Goal: Information Seeking & Learning: Learn about a topic

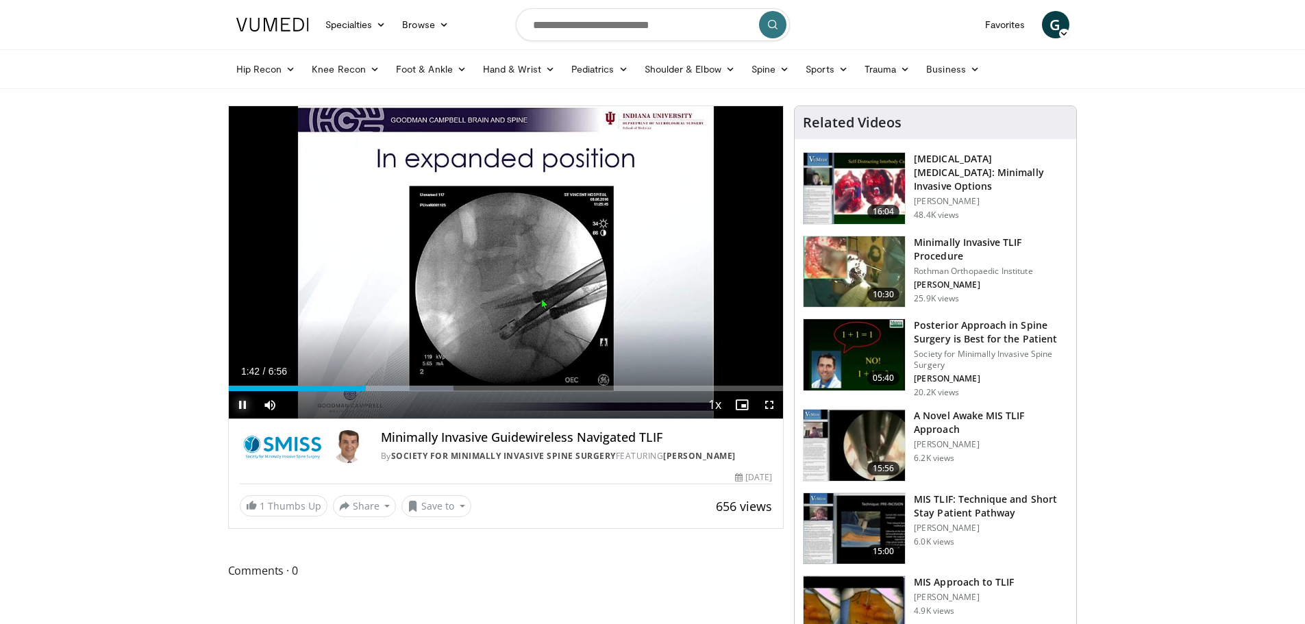
click at [236, 404] on span "Video Player" at bounding box center [242, 404] width 27 height 27
click at [240, 402] on span "Video Player" at bounding box center [242, 404] width 27 height 27
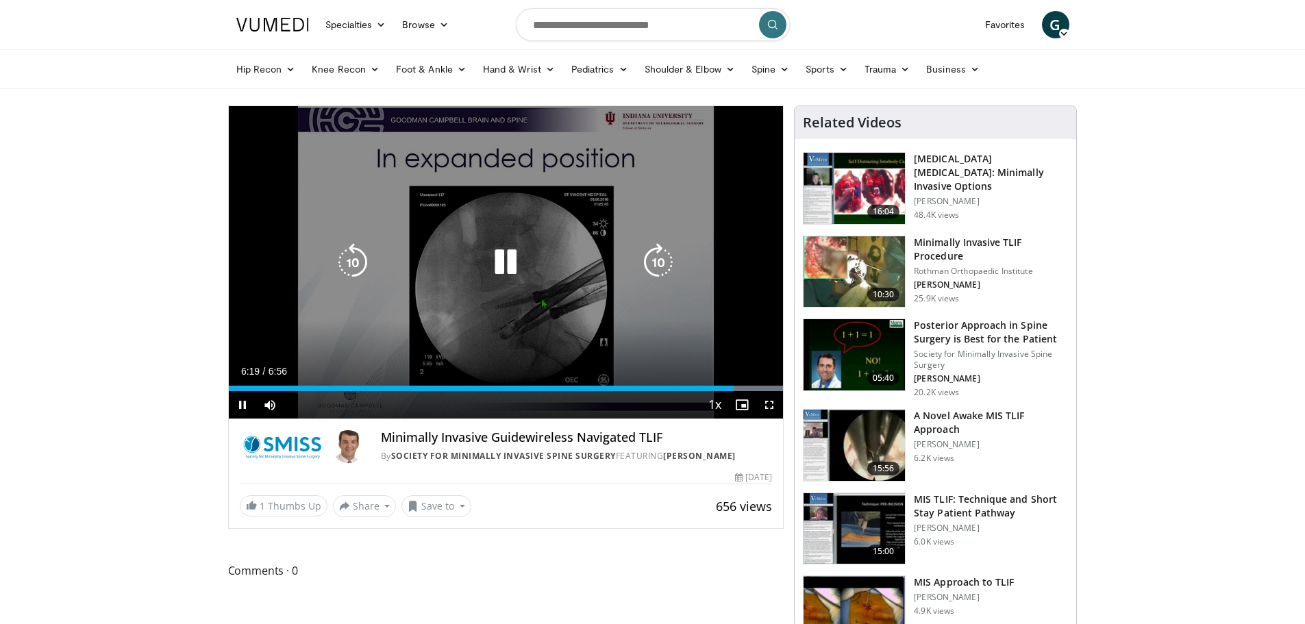
click at [495, 267] on icon "Video Player" at bounding box center [506, 262] width 38 height 38
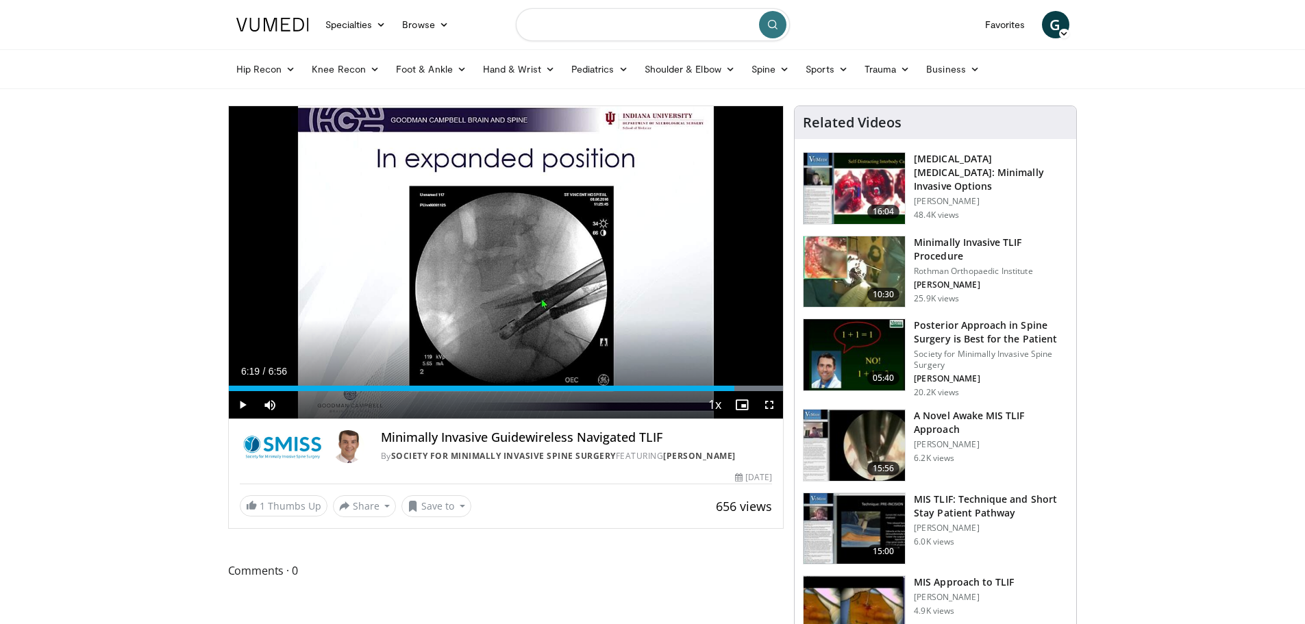
click at [576, 25] on input "Search topics, interventions" at bounding box center [653, 24] width 274 height 33
type input "**********"
click at [773, 19] on button "submit" at bounding box center [772, 24] width 27 height 27
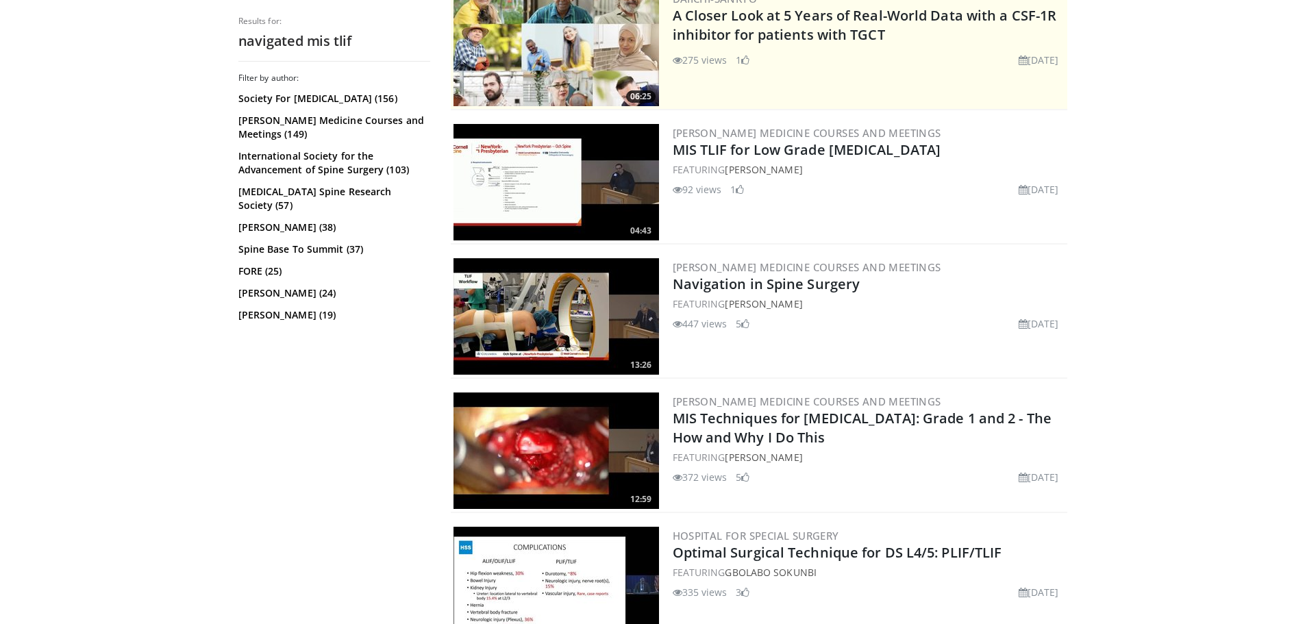
scroll to position [274, 0]
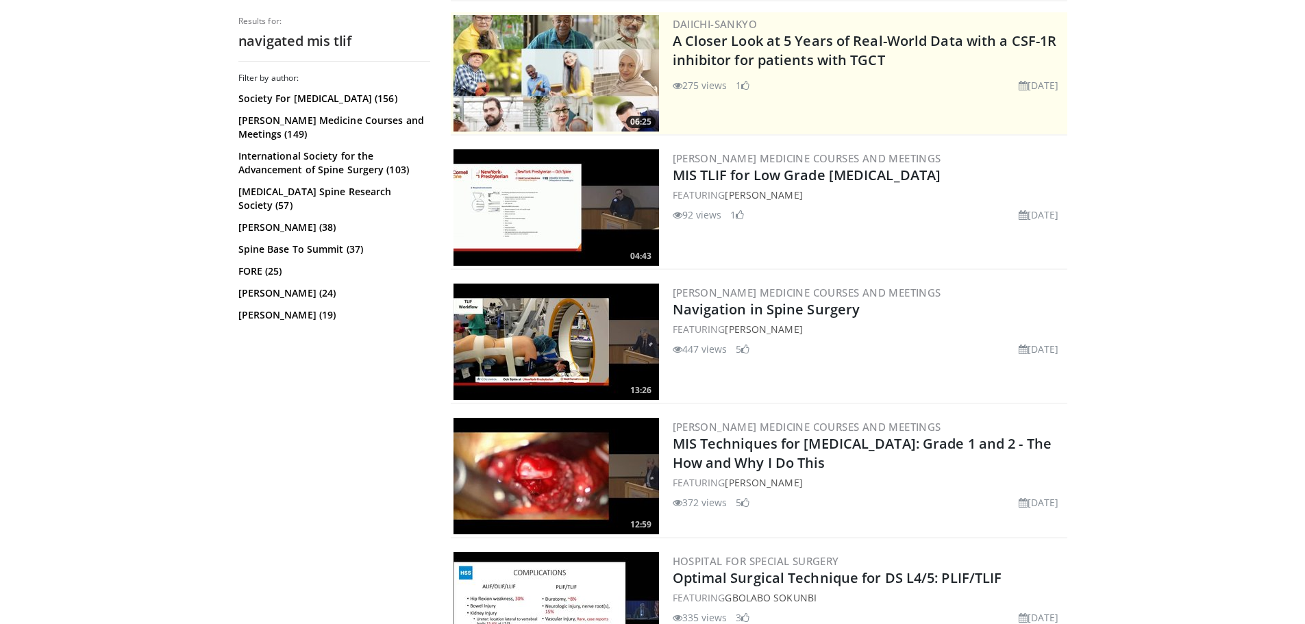
click at [549, 182] on img at bounding box center [557, 207] width 206 height 116
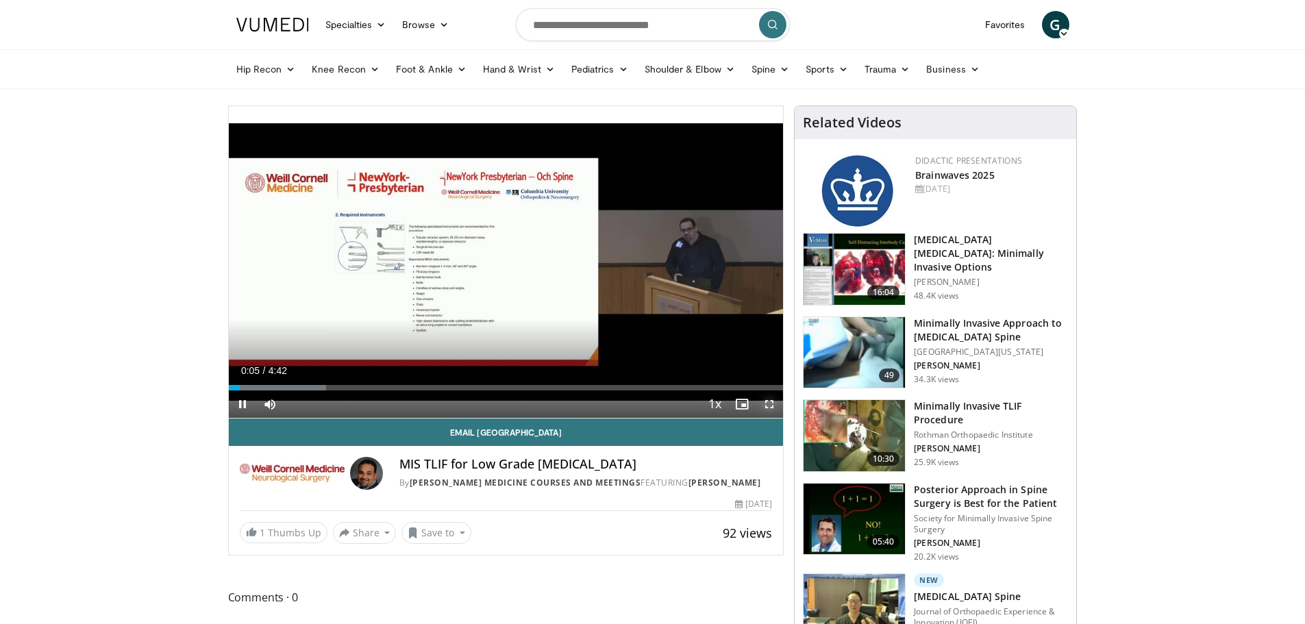
click at [768, 404] on span "Video Player" at bounding box center [769, 404] width 27 height 27
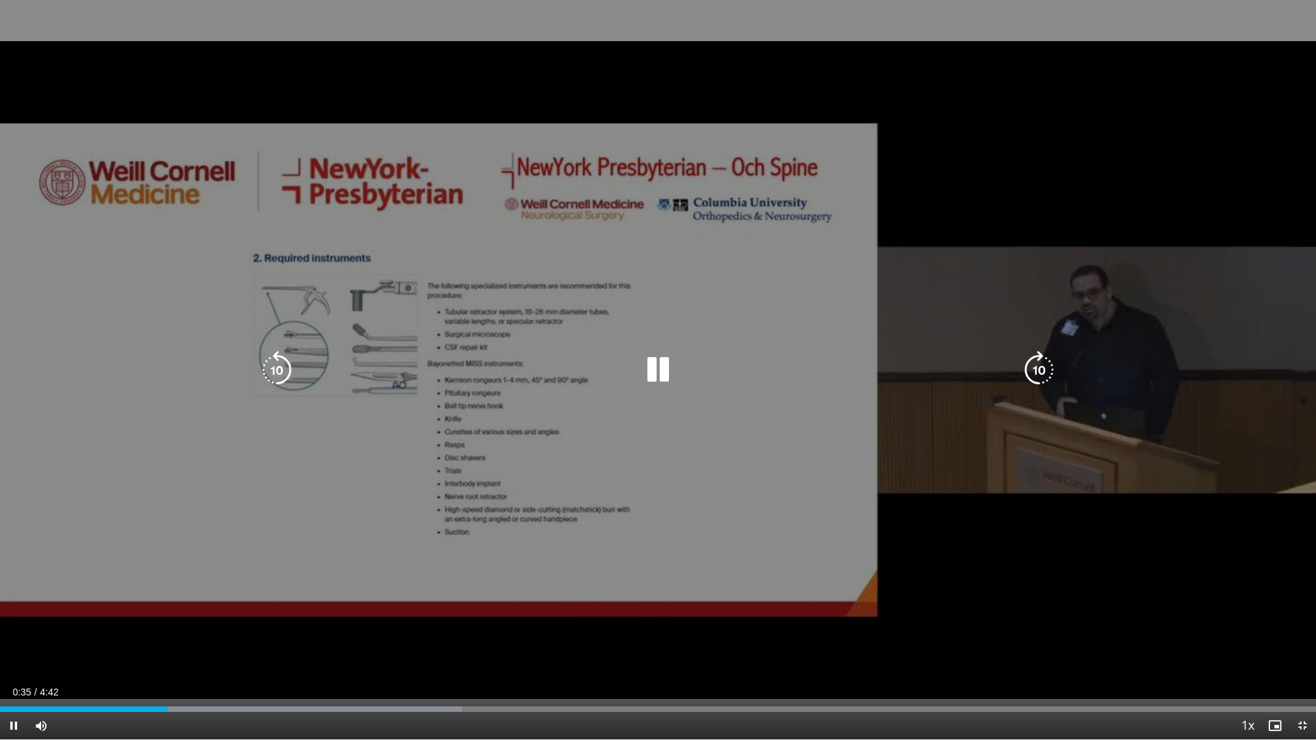
click at [656, 364] on icon "Video Player" at bounding box center [658, 370] width 38 height 38
click at [643, 371] on icon "Video Player" at bounding box center [658, 370] width 38 height 38
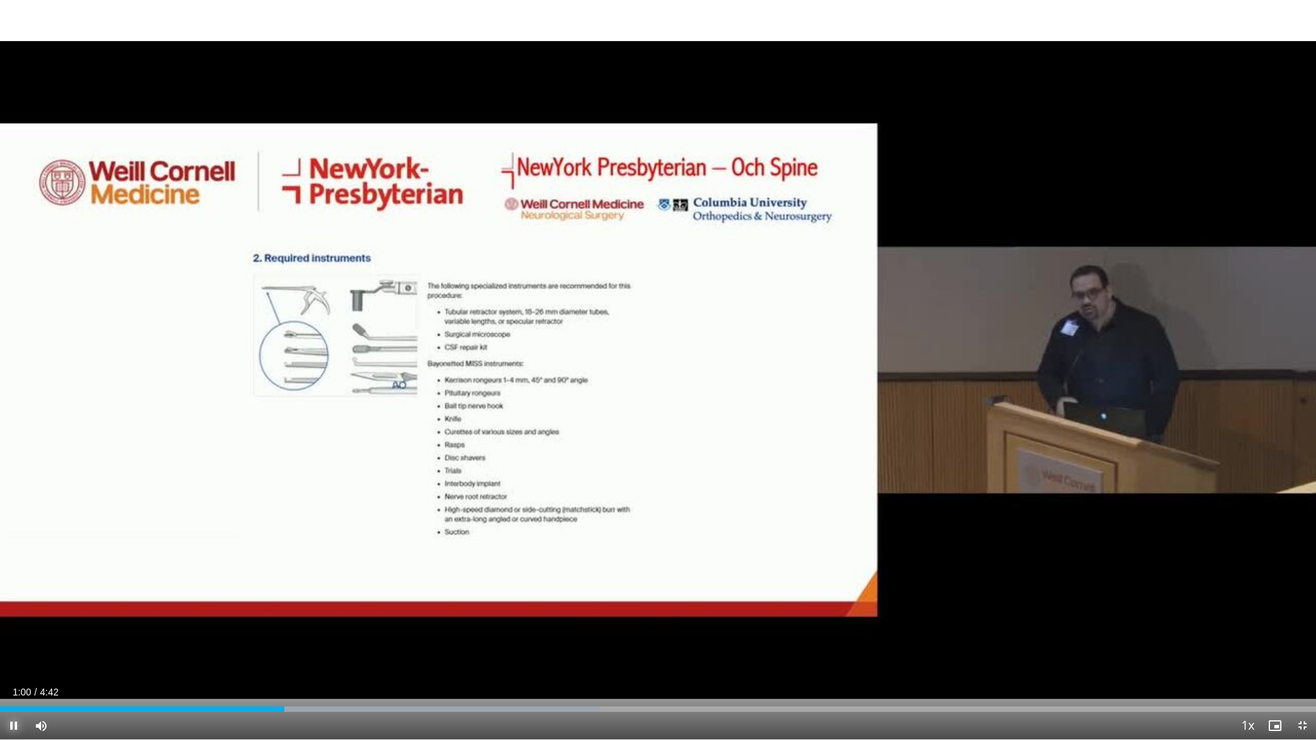
click at [12, 624] on span "Video Player" at bounding box center [13, 725] width 27 height 27
click at [15, 624] on span "Video Player" at bounding box center [13, 725] width 27 height 27
click at [332, 624] on div "Loaded : 49.15% 1:11 1:11" at bounding box center [658, 709] width 1316 height 5
click at [315, 624] on div "1:12" at bounding box center [168, 709] width 336 height 5
click at [294, 624] on div "Loaded : 49.15% 1:09 1:03" at bounding box center [658, 709] width 1316 height 5
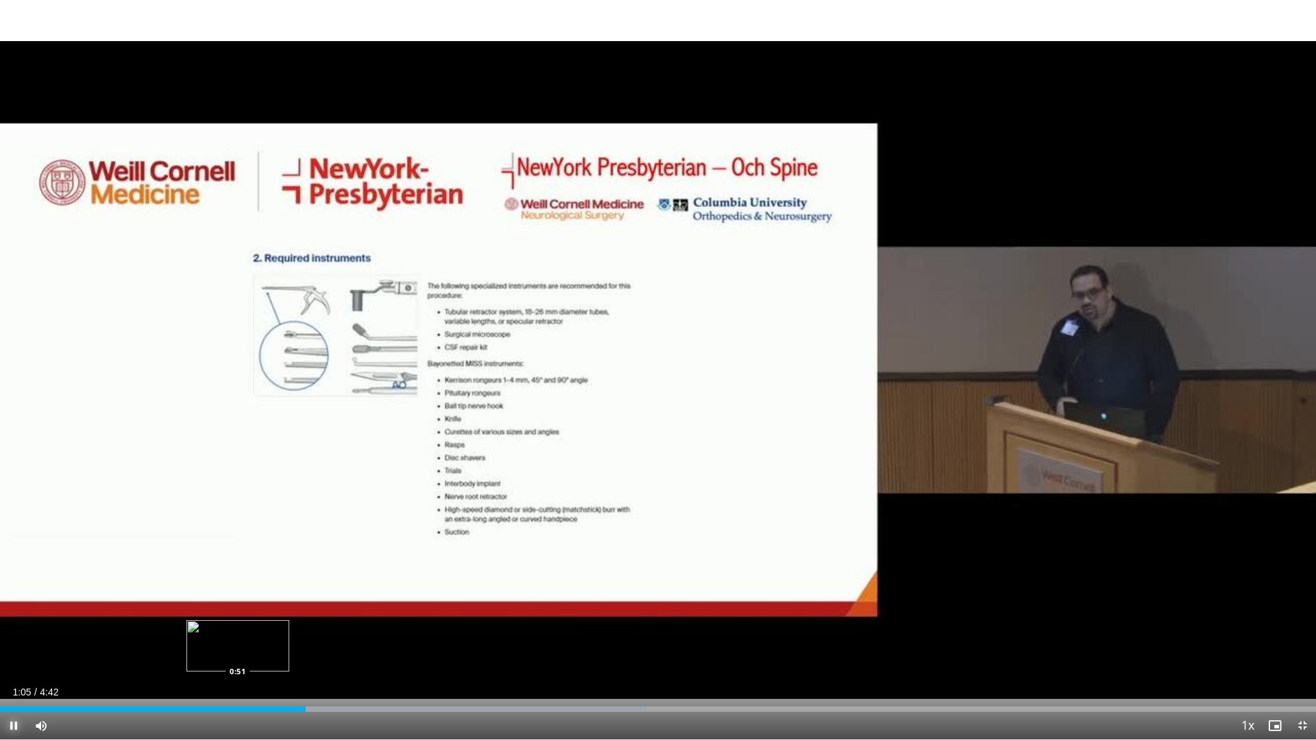
click at [238, 624] on div "Loaded : 49.15% 1:05 0:51" at bounding box center [658, 705] width 1316 height 13
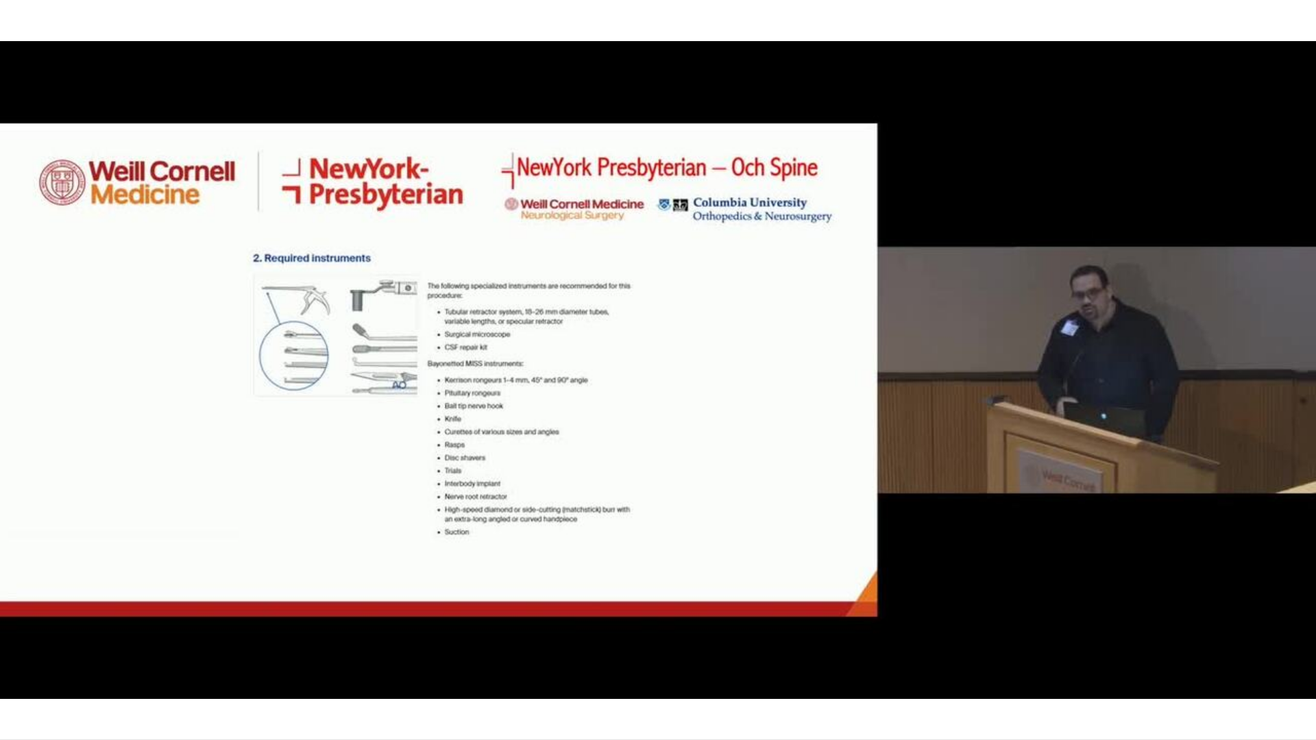
click at [19, 624] on div "10 seconds Tap to unmute" at bounding box center [658, 369] width 1316 height 739
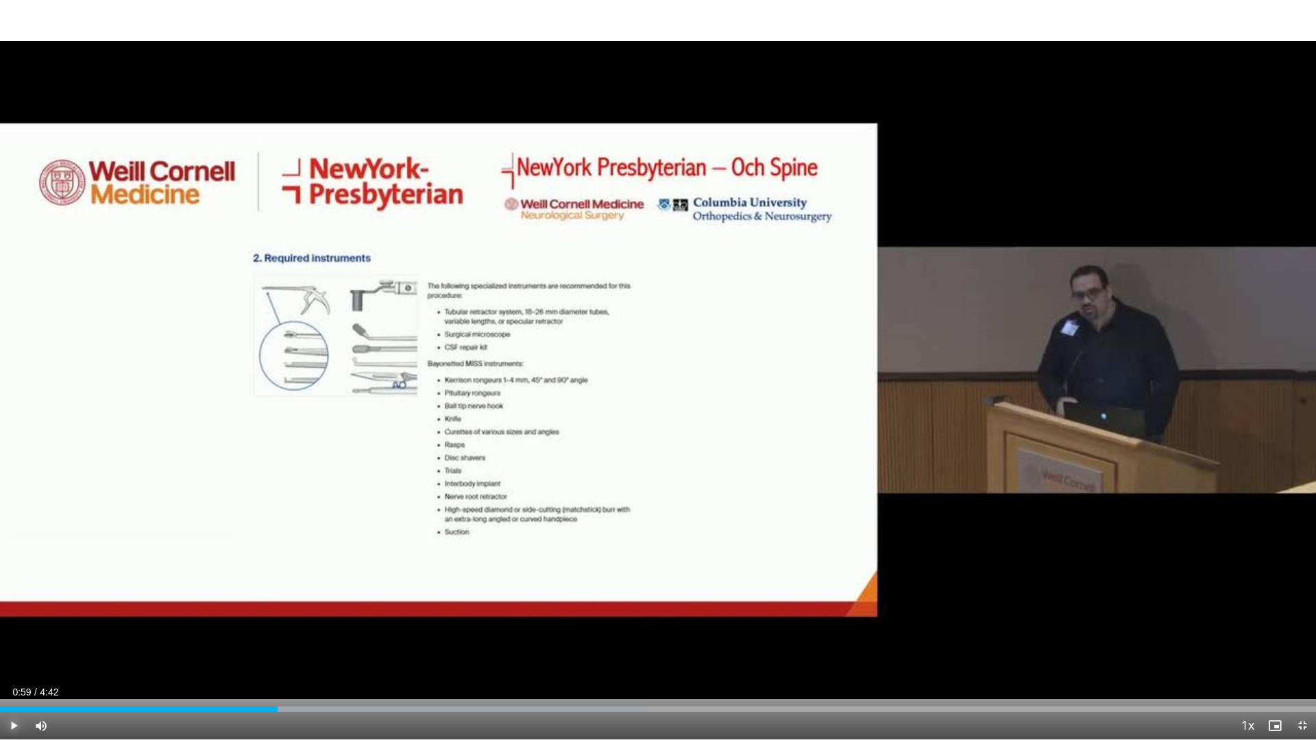
click at [19, 624] on span "Video Player" at bounding box center [13, 725] width 27 height 27
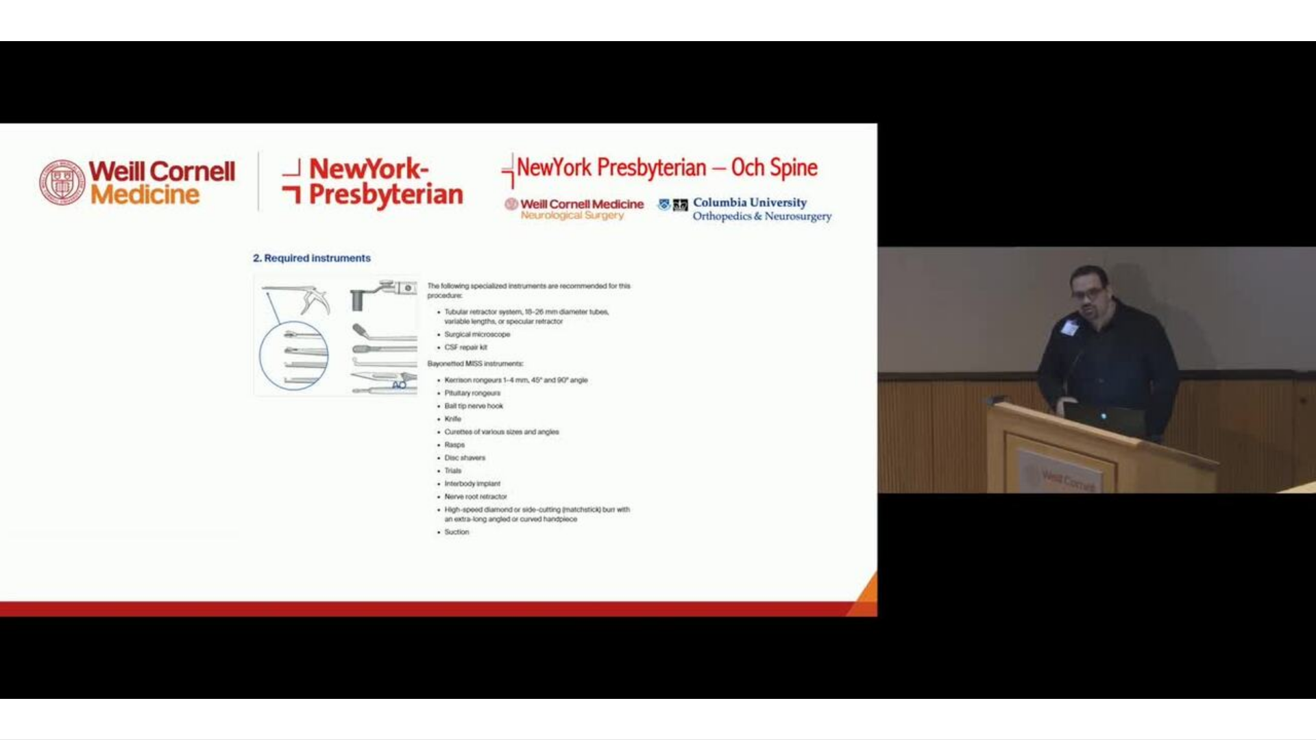
click at [19, 624] on video-js "**********" at bounding box center [658, 370] width 1316 height 740
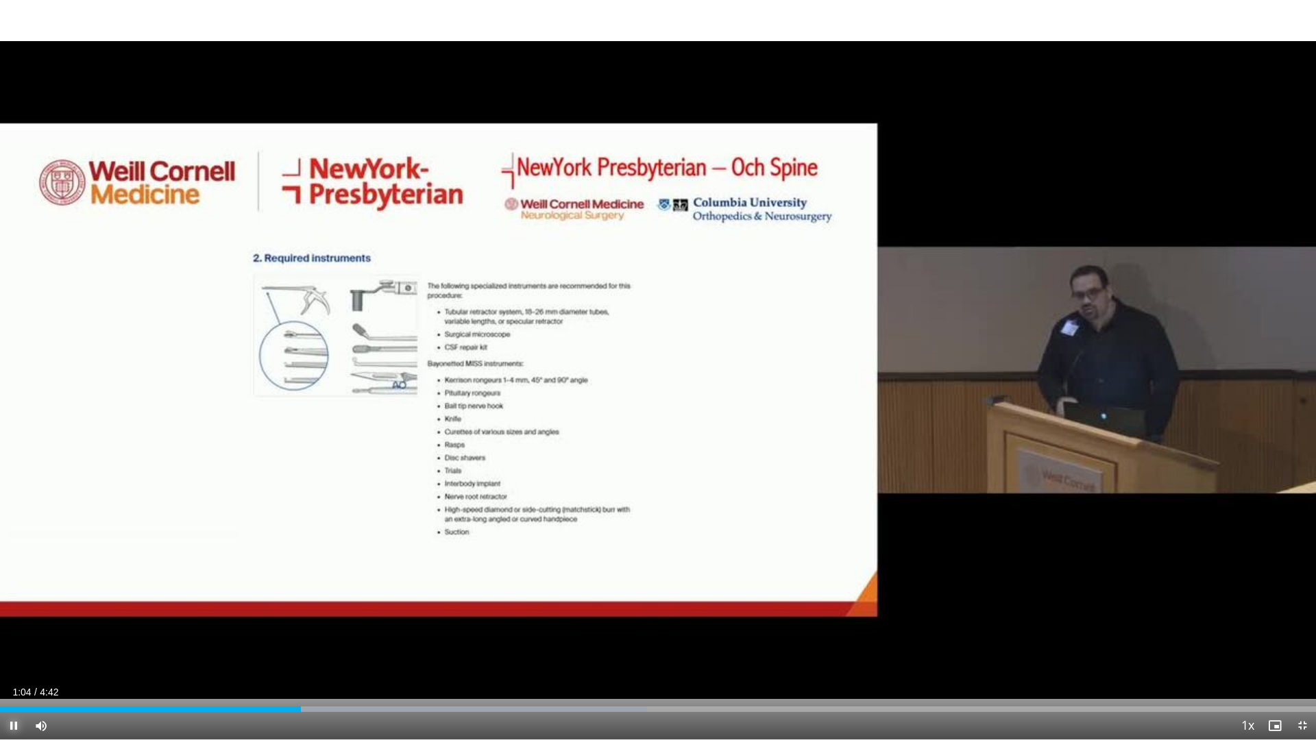
click at [14, 624] on span "Video Player" at bounding box center [13, 725] width 27 height 27
click at [19, 624] on span "Video Player" at bounding box center [13, 725] width 27 height 27
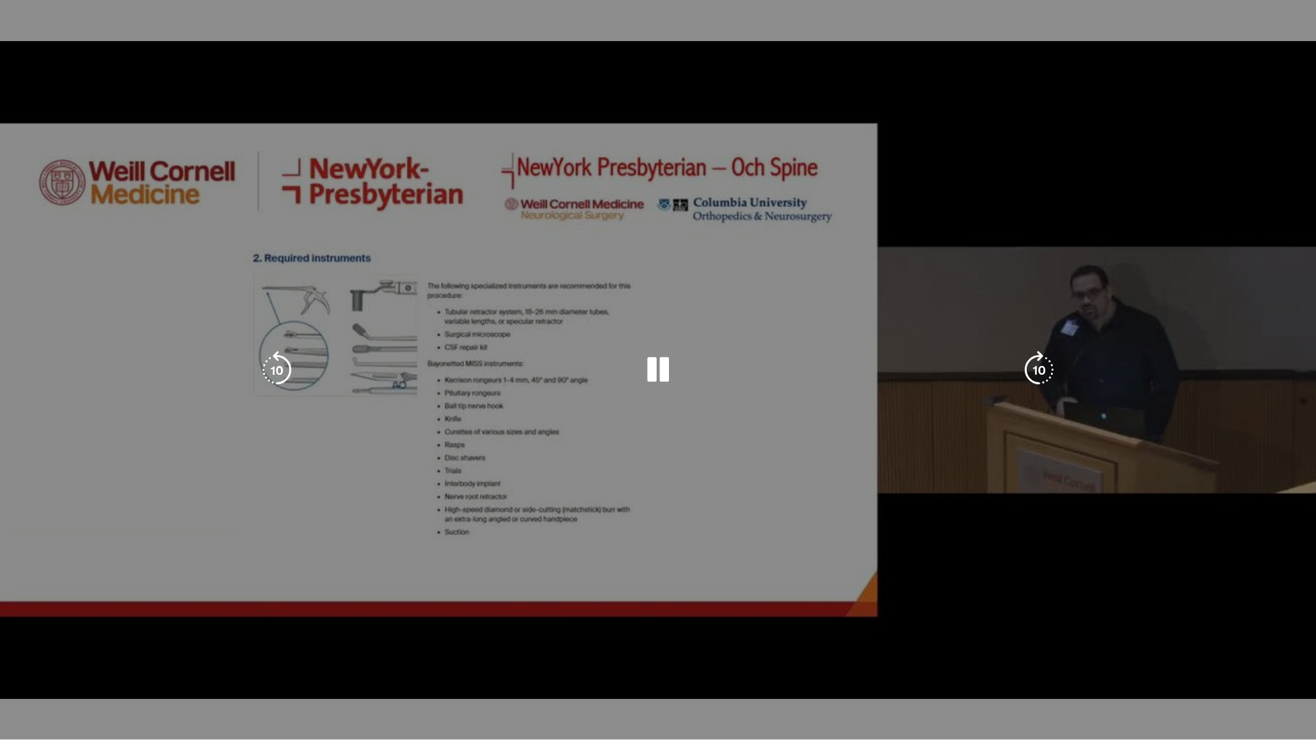
click at [11, 624] on div "10 seconds Tap to unmute" at bounding box center [658, 369] width 1316 height 739
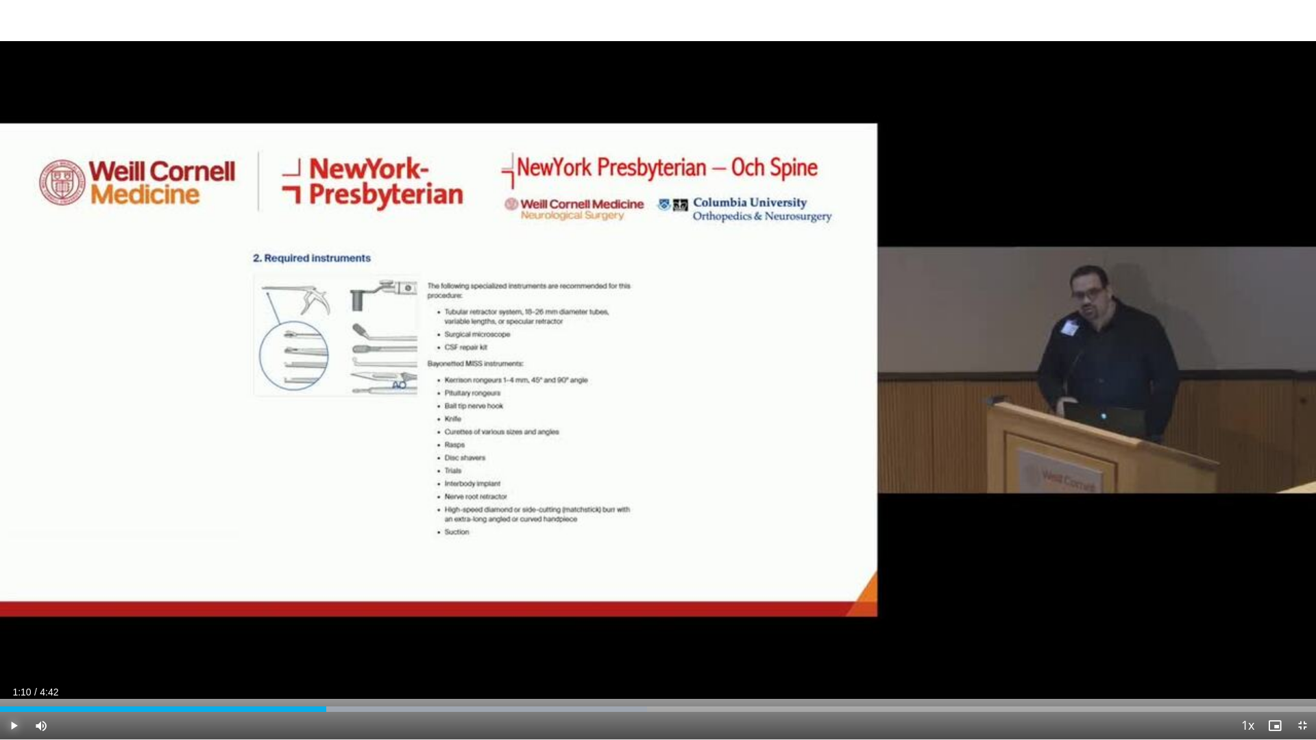
click at [14, 624] on span "Video Player" at bounding box center [13, 725] width 27 height 27
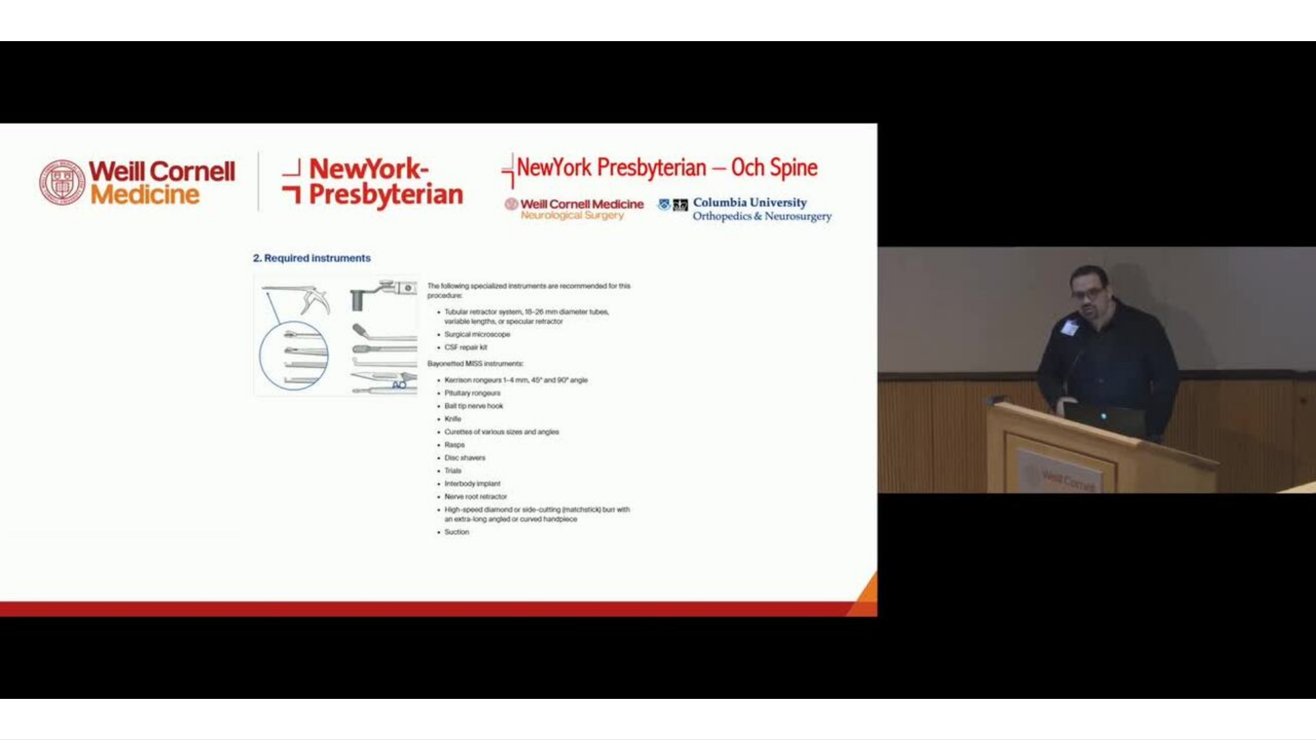
click at [14, 624] on div "10 seconds Tap to unmute" at bounding box center [658, 369] width 1316 height 739
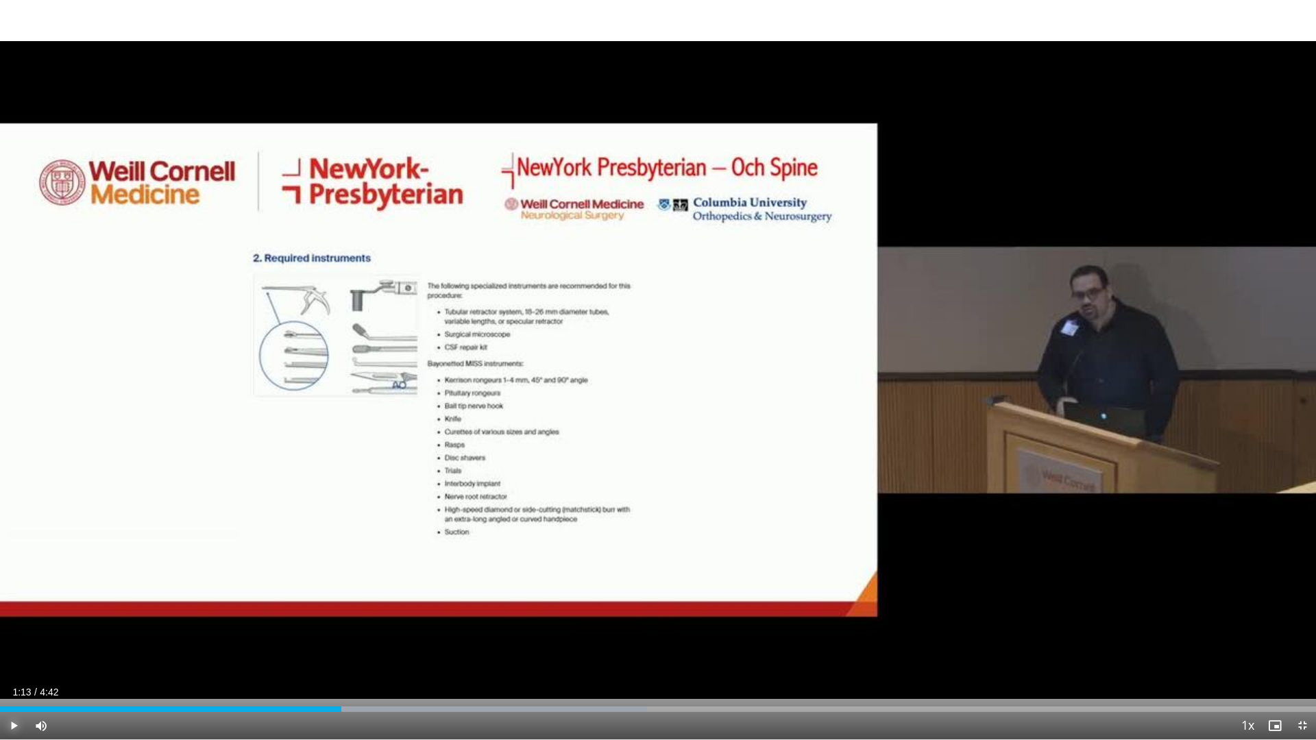
click at [14, 624] on span "Video Player" at bounding box center [13, 725] width 27 height 27
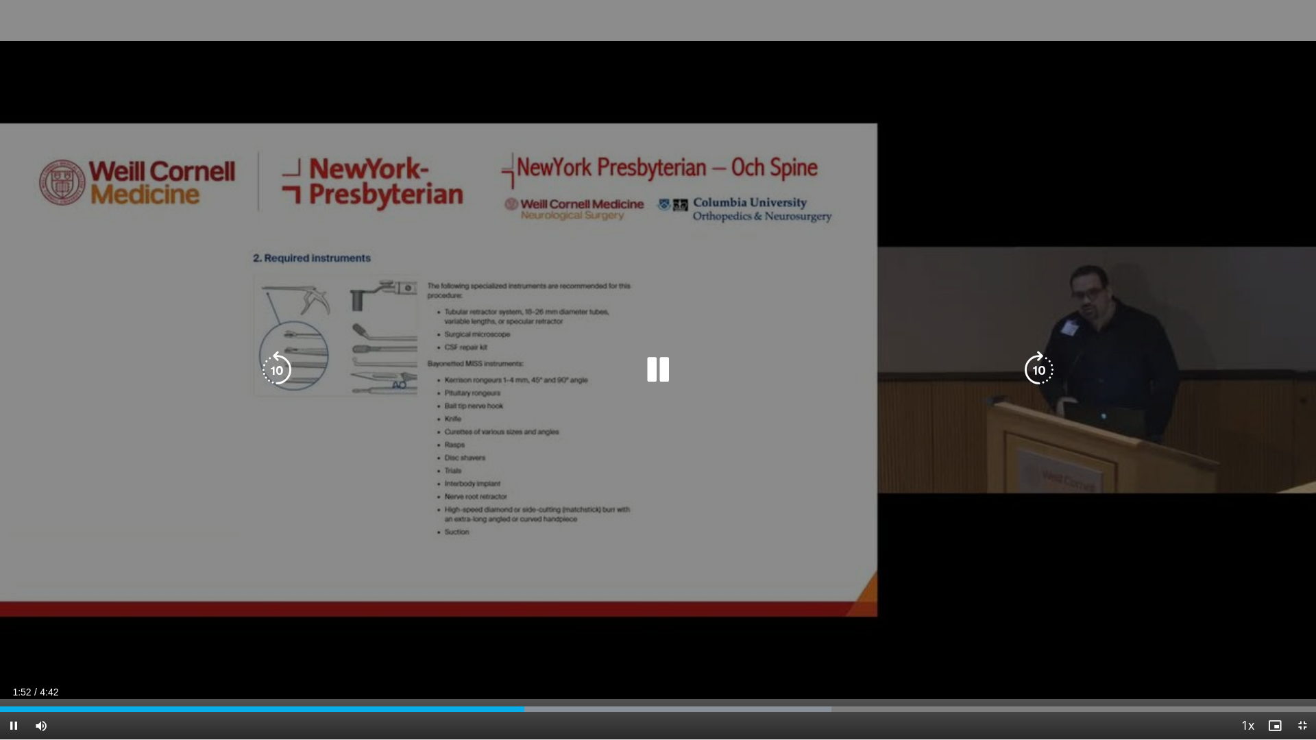
click at [418, 487] on div "10 seconds Tap to unmute" at bounding box center [658, 369] width 1316 height 739
click at [418, 483] on div "10 seconds Tap to unmute" at bounding box center [658, 369] width 1316 height 739
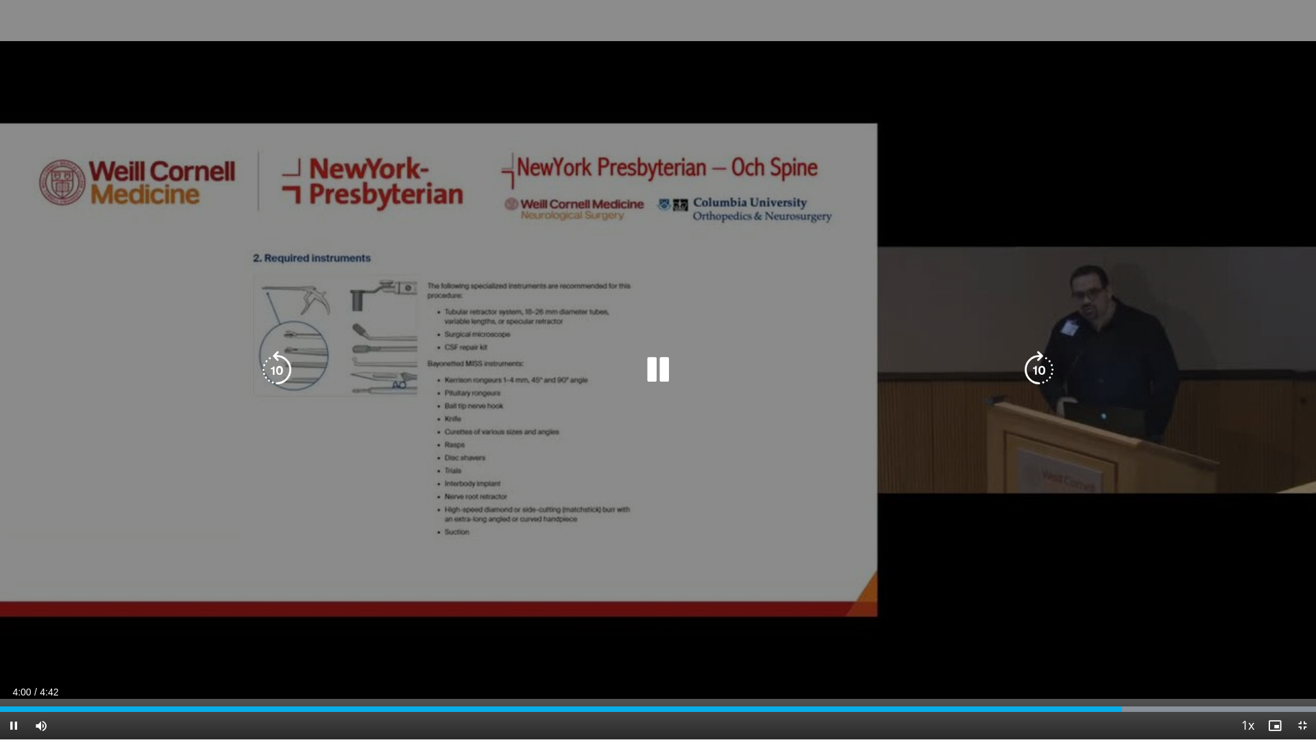
click at [642, 365] on icon "Video Player" at bounding box center [658, 370] width 38 height 38
click at [656, 379] on icon "Video Player" at bounding box center [658, 370] width 38 height 38
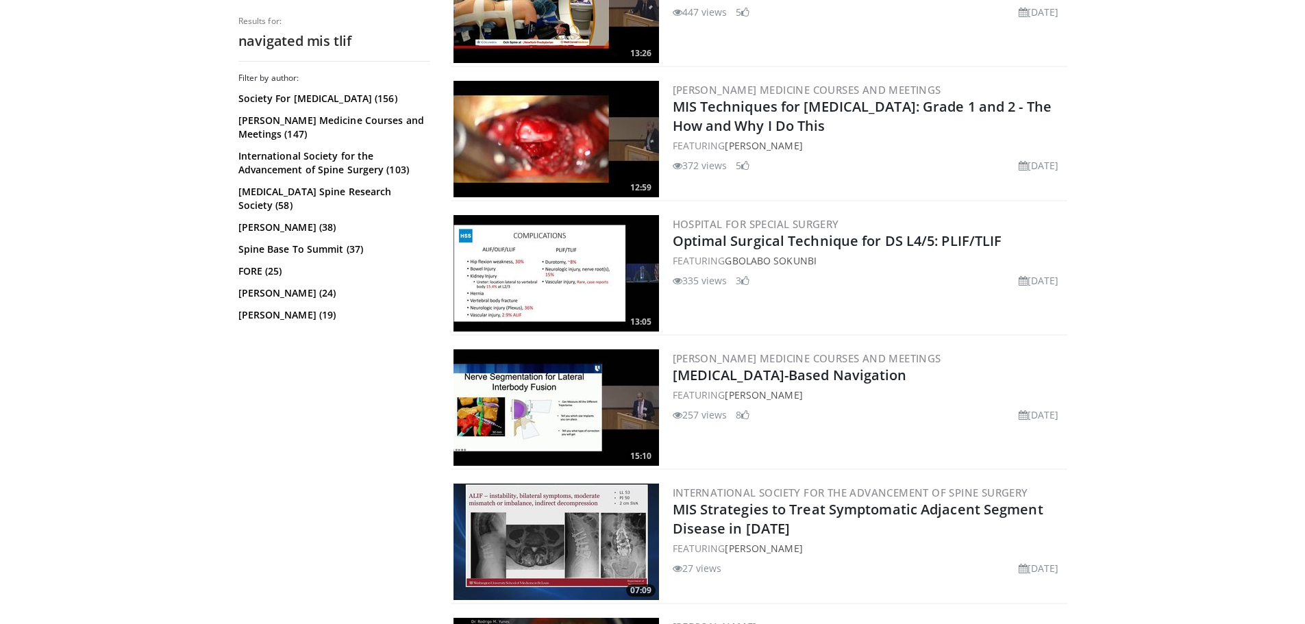
scroll to position [685, 0]
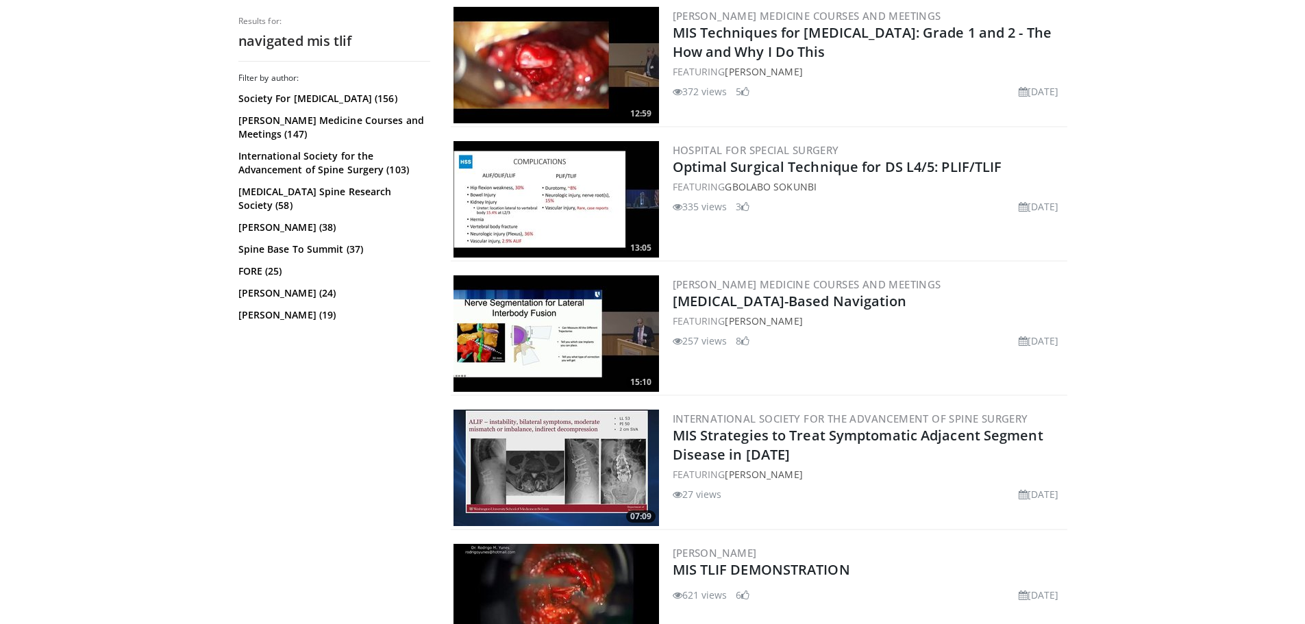
click at [519, 341] on img at bounding box center [557, 333] width 206 height 116
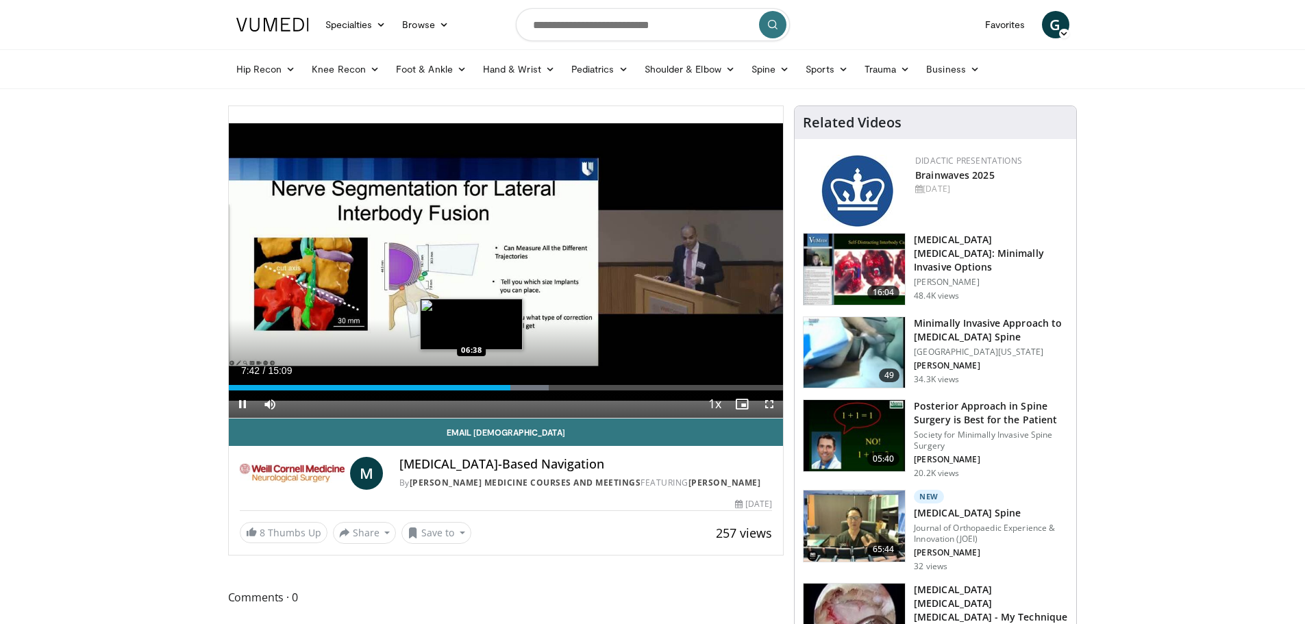
click at [471, 387] on div "Loaded : 57.80% 07:42 06:38" at bounding box center [506, 387] width 555 height 5
click at [445, 385] on div "06:40" at bounding box center [351, 387] width 244 height 5
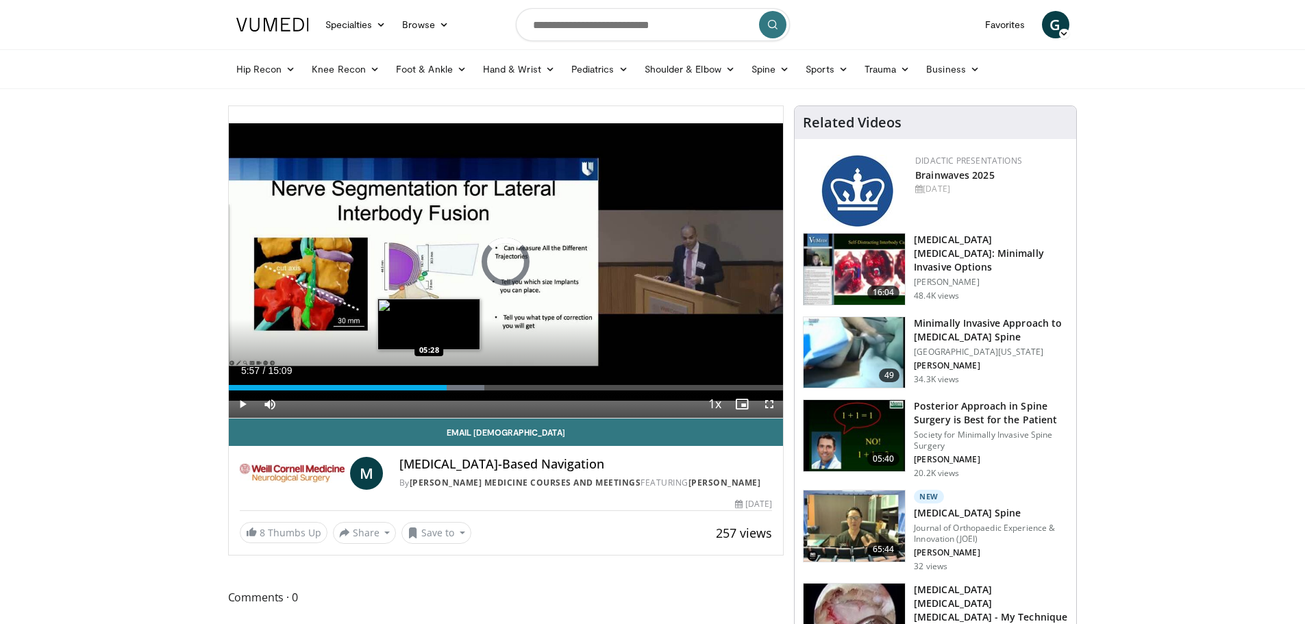
click at [429, 386] on div "05:57" at bounding box center [338, 387] width 218 height 5
click at [405, 387] on div "05:31" at bounding box center [330, 387] width 202 height 5
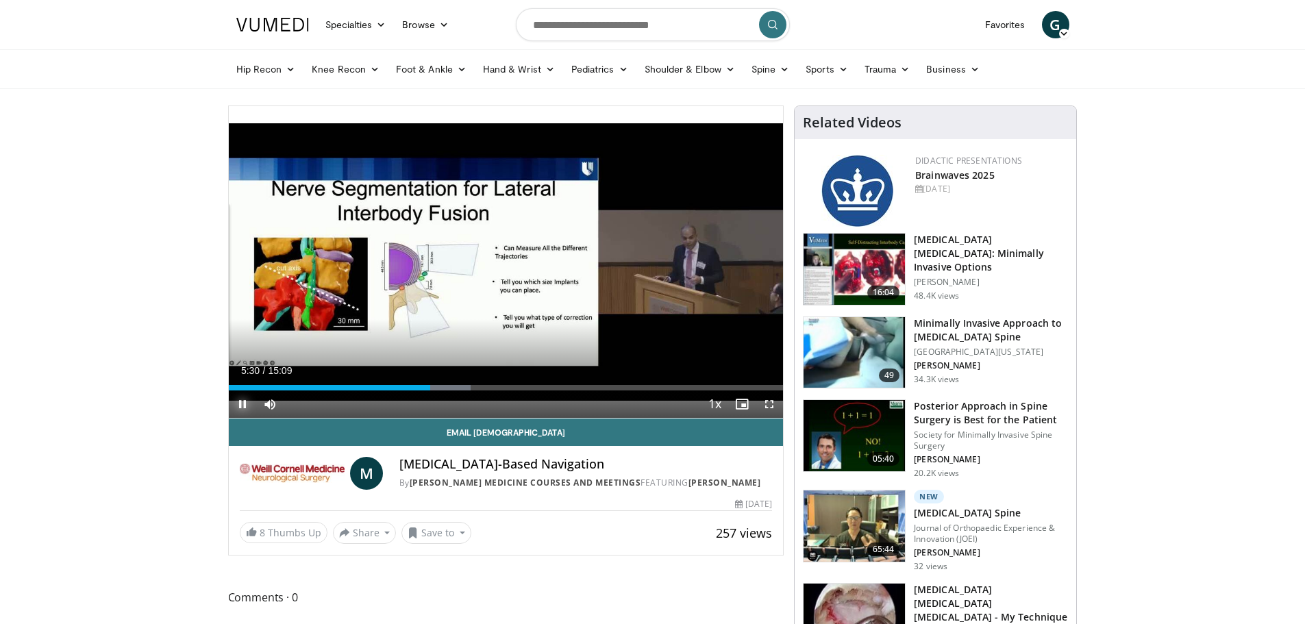
click at [247, 402] on span "Video Player" at bounding box center [242, 404] width 27 height 27
click at [241, 405] on span "Video Player" at bounding box center [242, 404] width 27 height 27
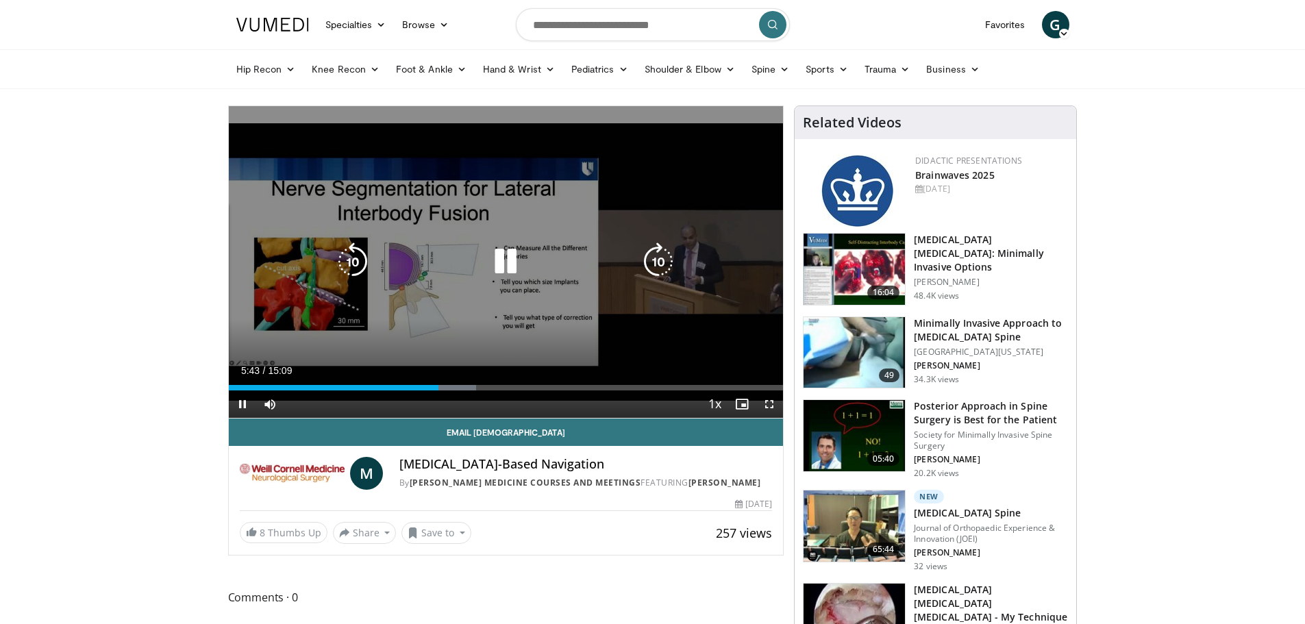
click at [348, 260] on icon "Video Player" at bounding box center [353, 262] width 38 height 38
click at [506, 264] on icon "Video Player" at bounding box center [506, 262] width 38 height 38
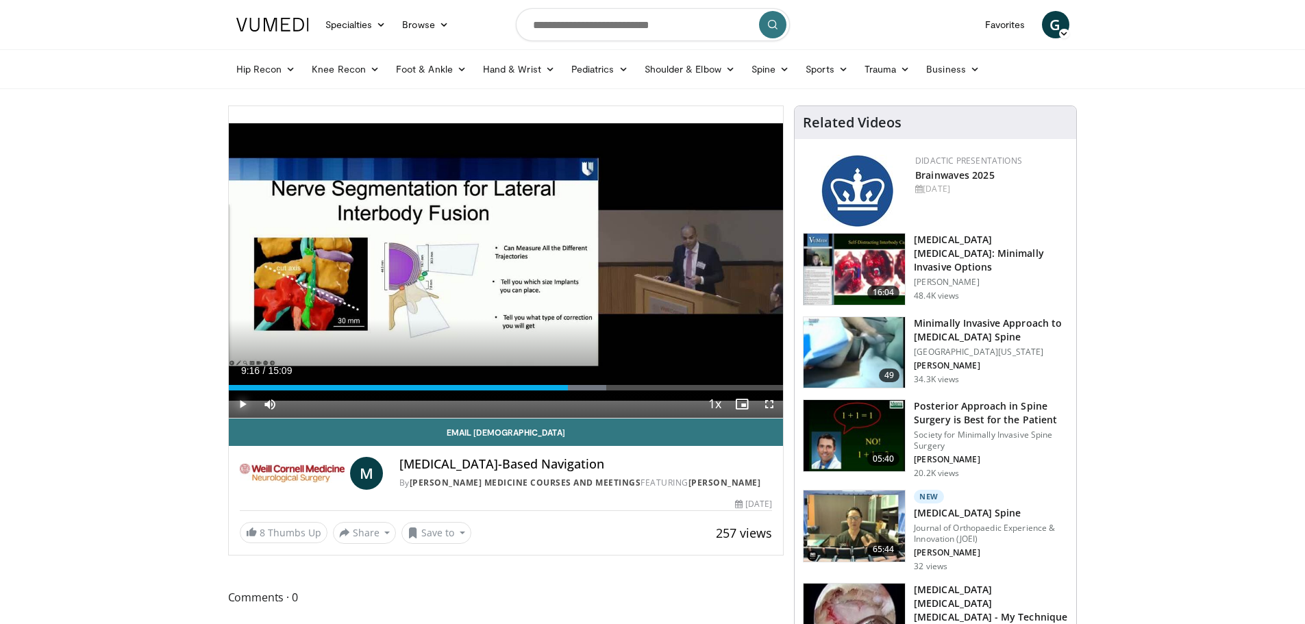
click at [243, 402] on span "Video Player" at bounding box center [242, 404] width 27 height 27
click at [241, 402] on span "Video Player" at bounding box center [242, 404] width 27 height 27
click at [564, 28] on input "Search topics, interventions" at bounding box center [653, 24] width 274 height 33
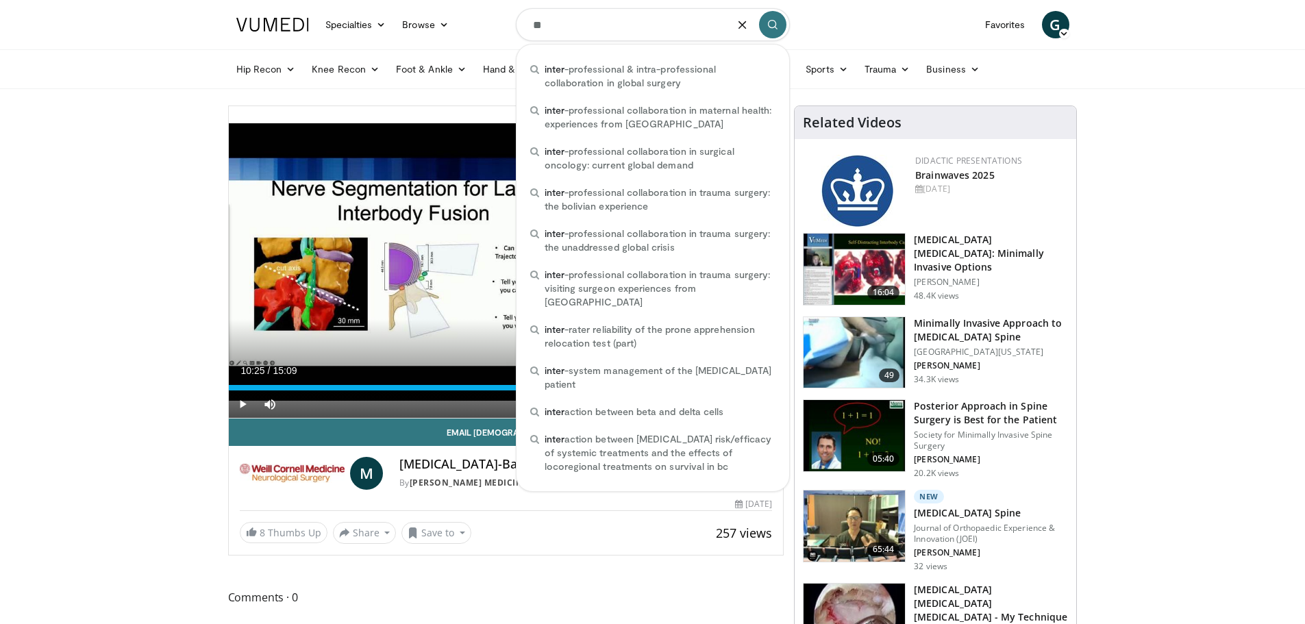
type input "*"
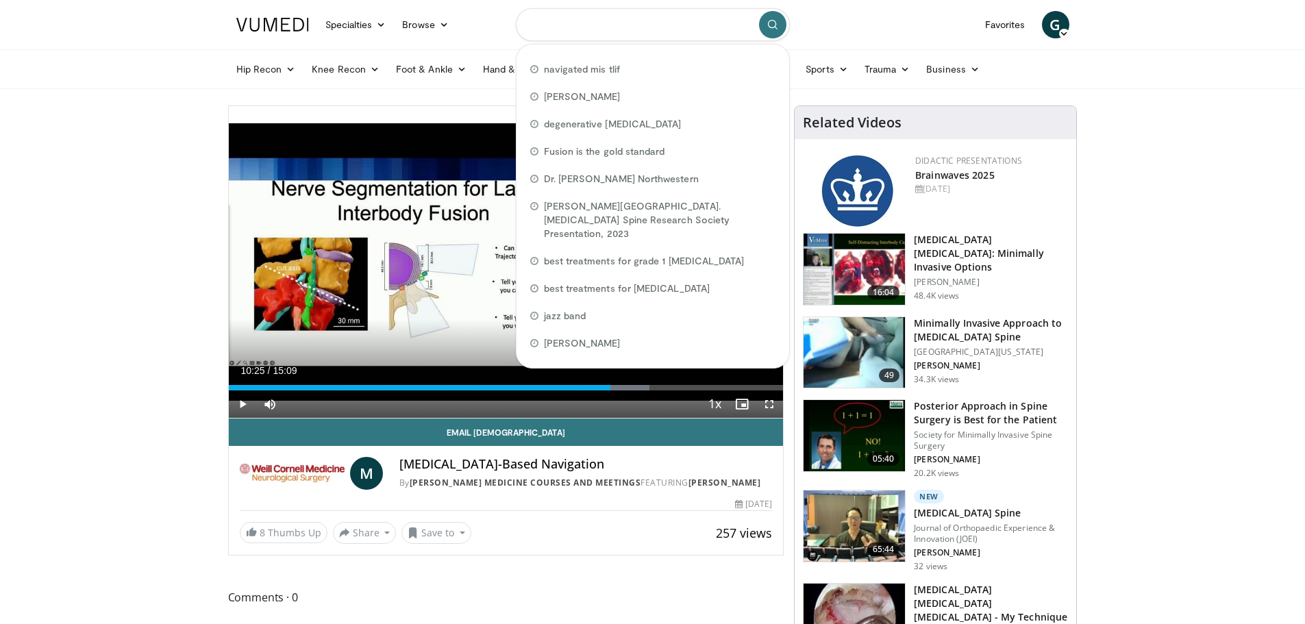
type input "*"
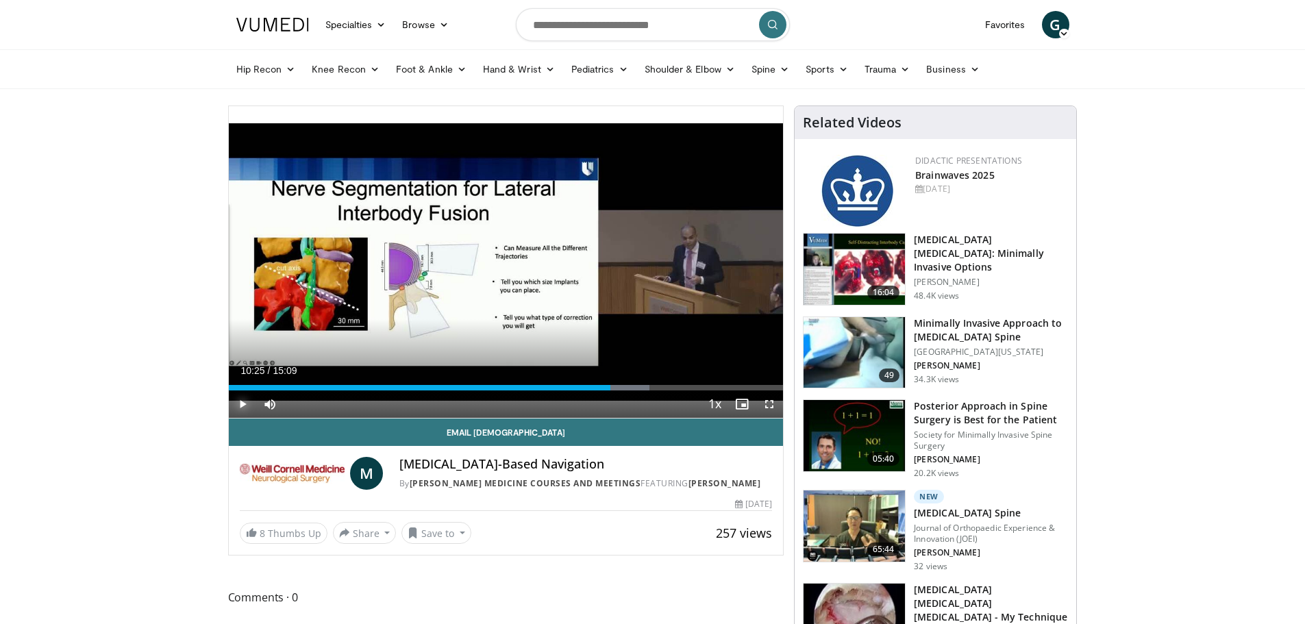
click at [240, 401] on span "Video Player" at bounding box center [242, 404] width 27 height 27
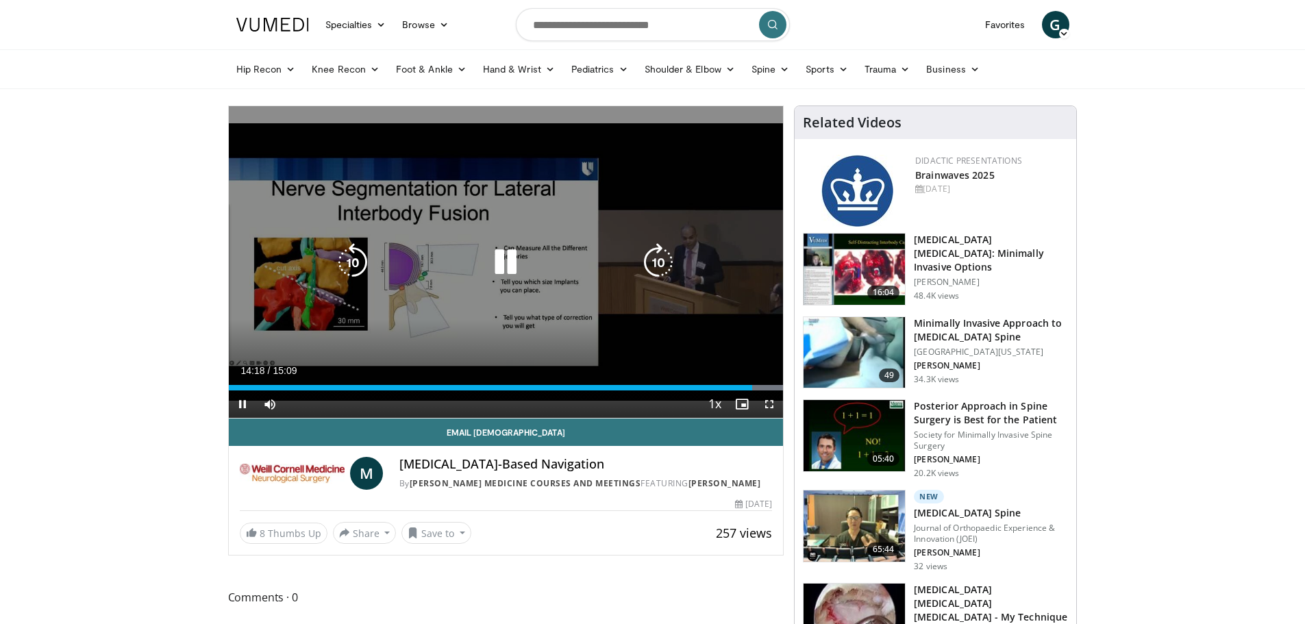
click at [510, 265] on icon "Video Player" at bounding box center [506, 262] width 38 height 38
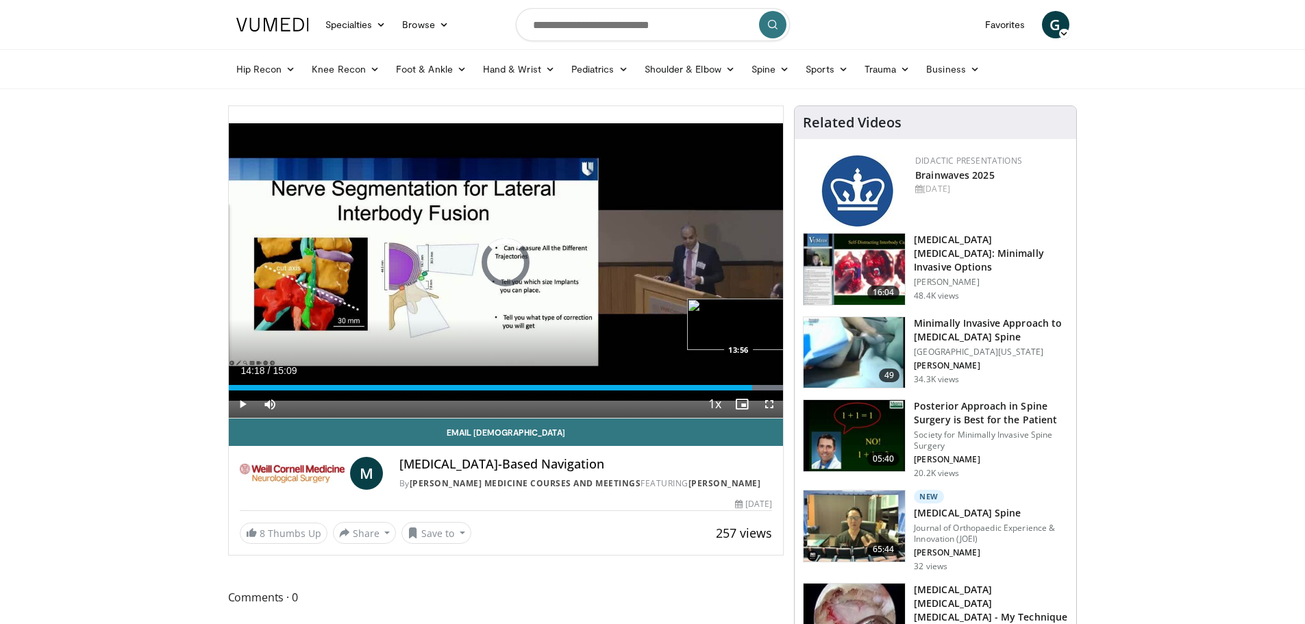
click at [739, 390] on div "14:18" at bounding box center [491, 387] width 524 height 5
click at [728, 386] on div "13:56" at bounding box center [484, 387] width 511 height 5
click at [709, 386] on div "Loaded : 100.00% 13:07 13:07" at bounding box center [506, 387] width 555 height 5
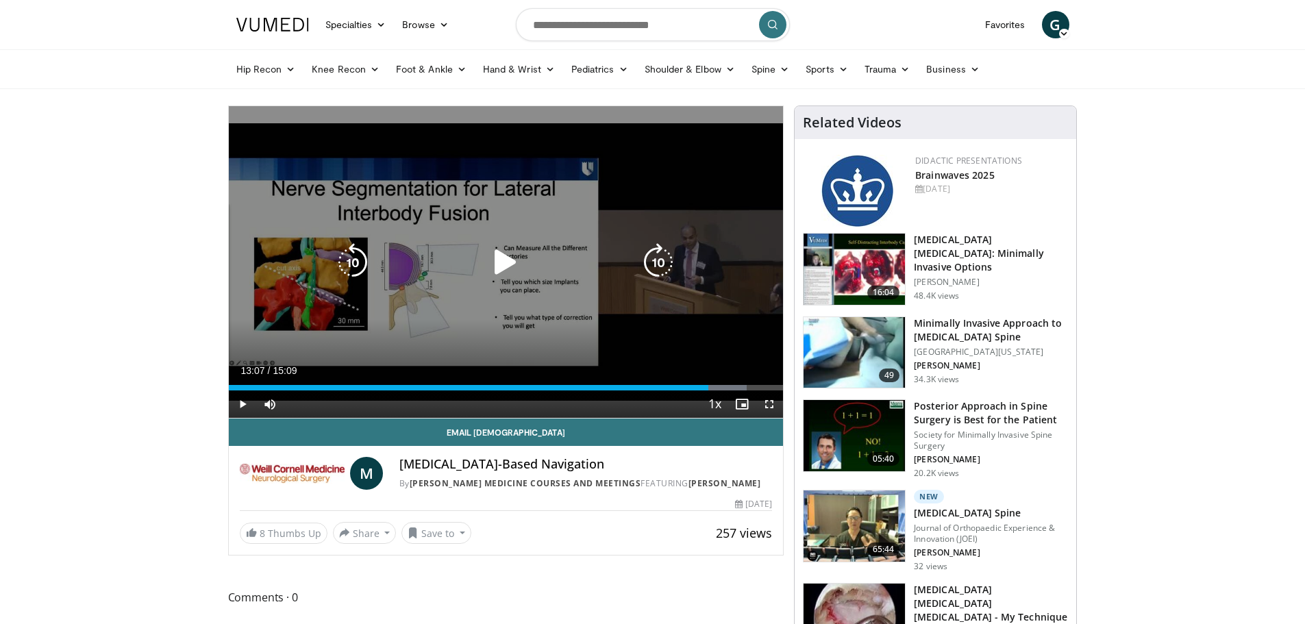
click at [498, 251] on icon "Video Player" at bounding box center [506, 262] width 38 height 38
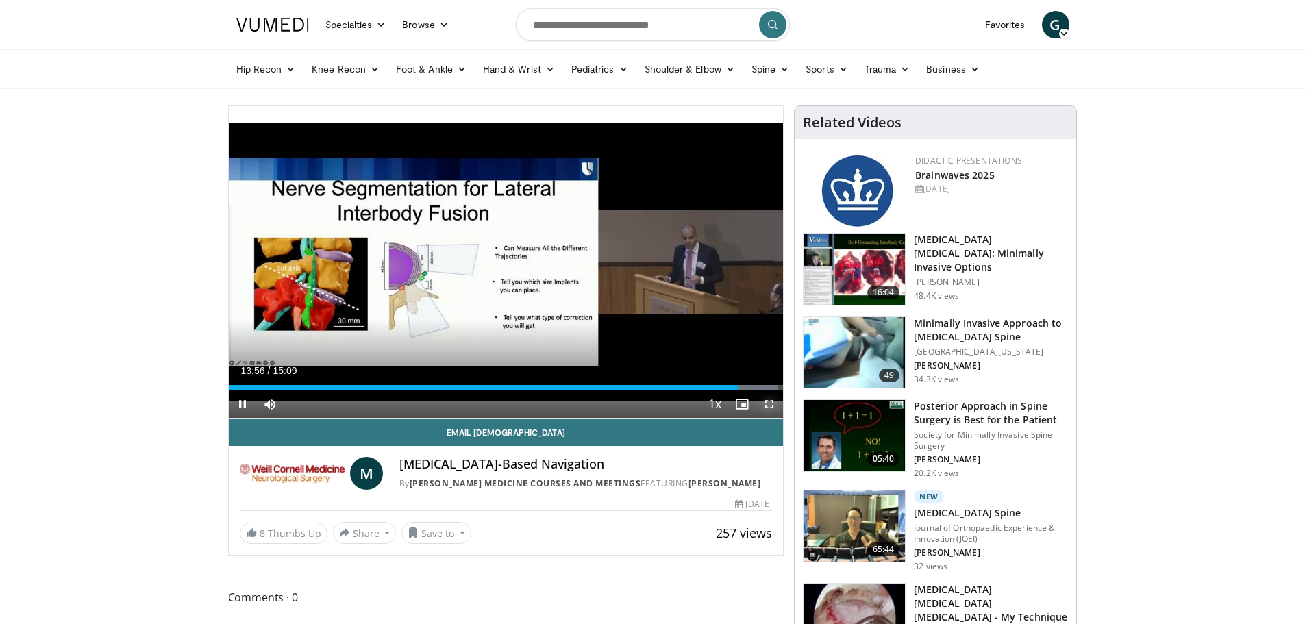
click at [770, 402] on span "Video Player" at bounding box center [769, 404] width 27 height 27
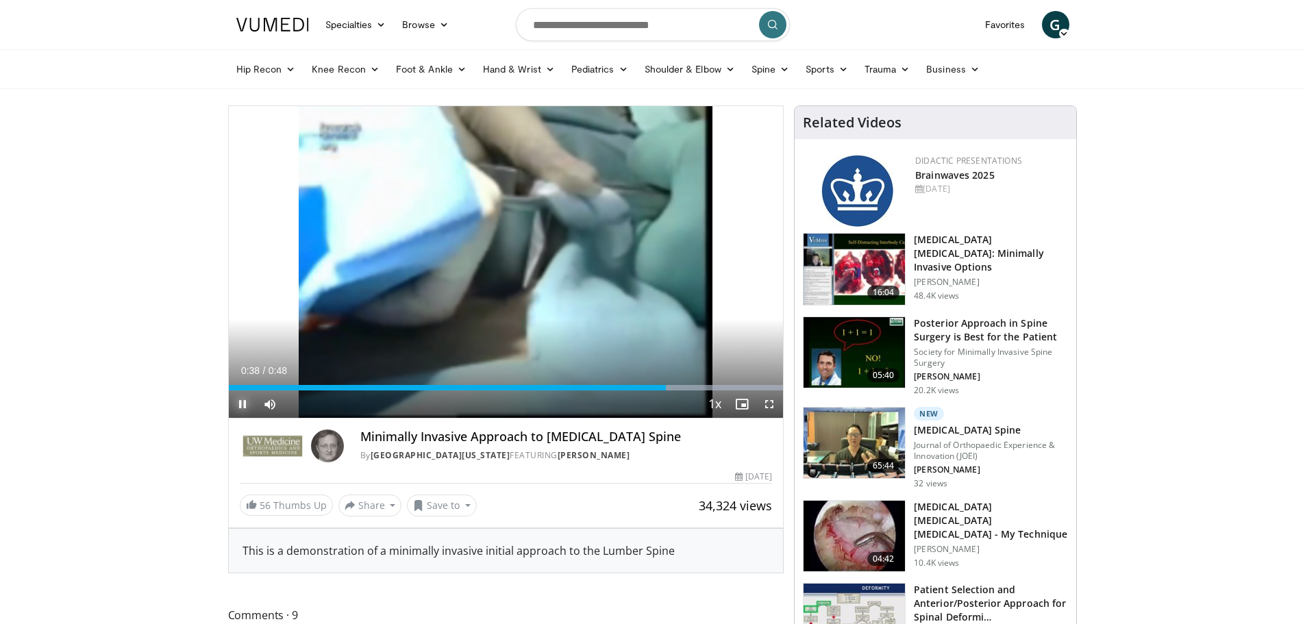
click at [239, 396] on span "Video Player" at bounding box center [242, 404] width 27 height 27
click at [596, 28] on input "Search topics, interventions" at bounding box center [653, 24] width 274 height 33
click at [530, 24] on input "***" at bounding box center [653, 24] width 274 height 33
type input "**********"
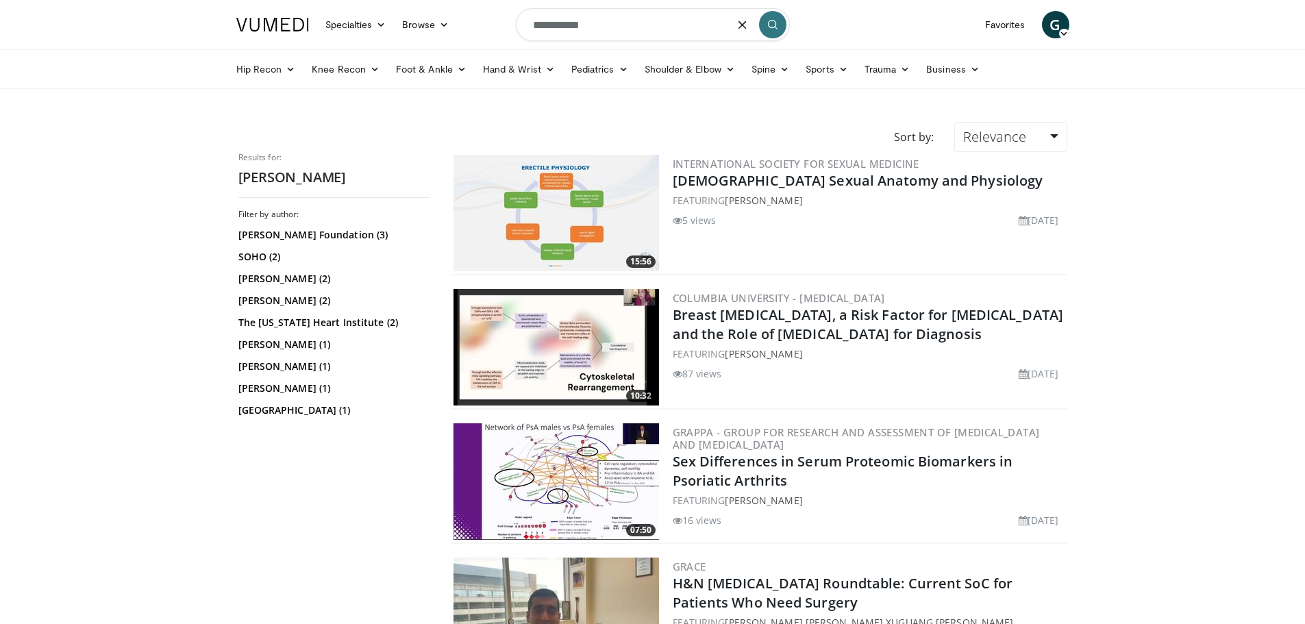
click at [598, 20] on input "**********" at bounding box center [653, 24] width 274 height 33
click at [529, 25] on input "**********" at bounding box center [653, 24] width 274 height 33
type input "**********"
click at [778, 23] on icon "submit" at bounding box center [772, 24] width 11 height 11
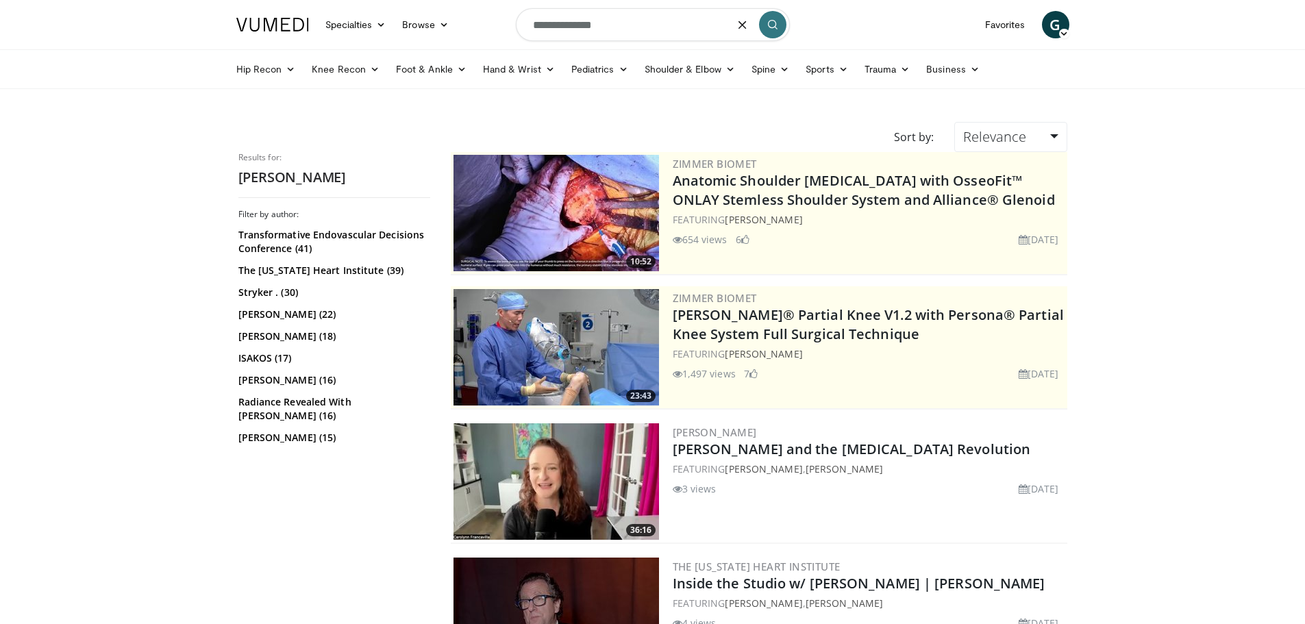
click at [603, 29] on input "**********" at bounding box center [653, 24] width 274 height 33
click at [745, 21] on icon "button" at bounding box center [742, 24] width 11 height 11
type input "**********"
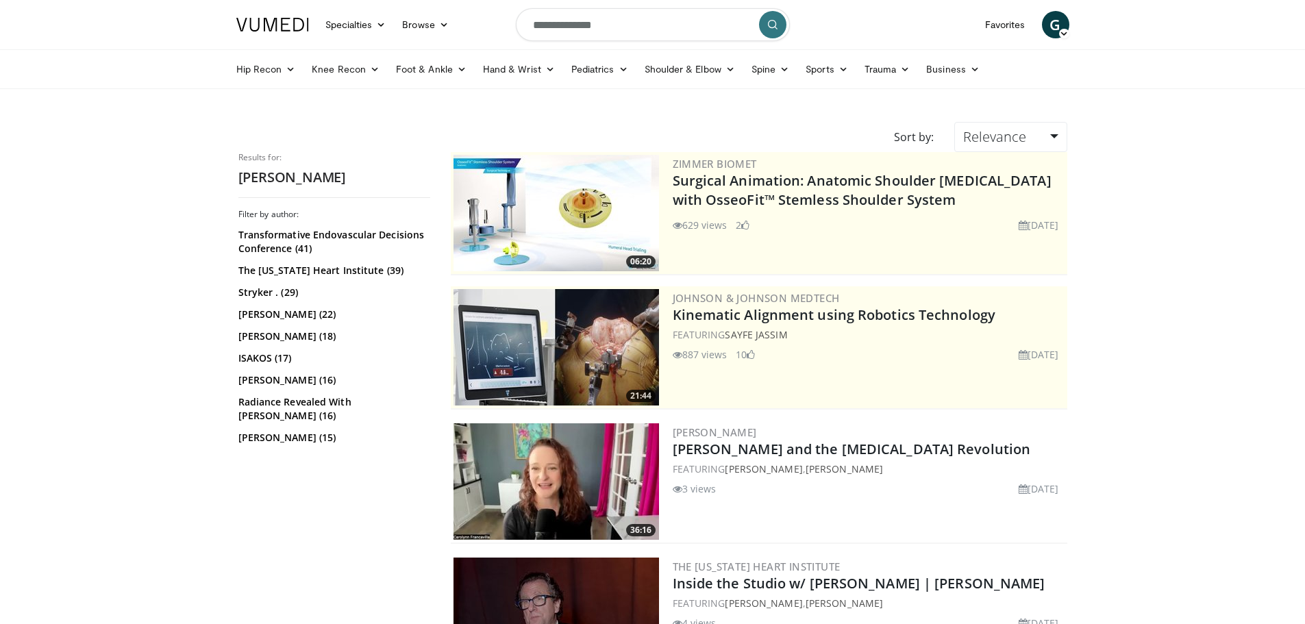
click at [603, 21] on input "**********" at bounding box center [653, 24] width 274 height 33
drag, startPoint x: 604, startPoint y: 21, endPoint x: 459, endPoint y: 21, distance: 144.6
click at [459, 21] on nav "Specialties Adult & Family Medicine Allergy, [MEDICAL_DATA], Immunology Anesthe…" at bounding box center [653, 24] width 850 height 49
type input "**********"
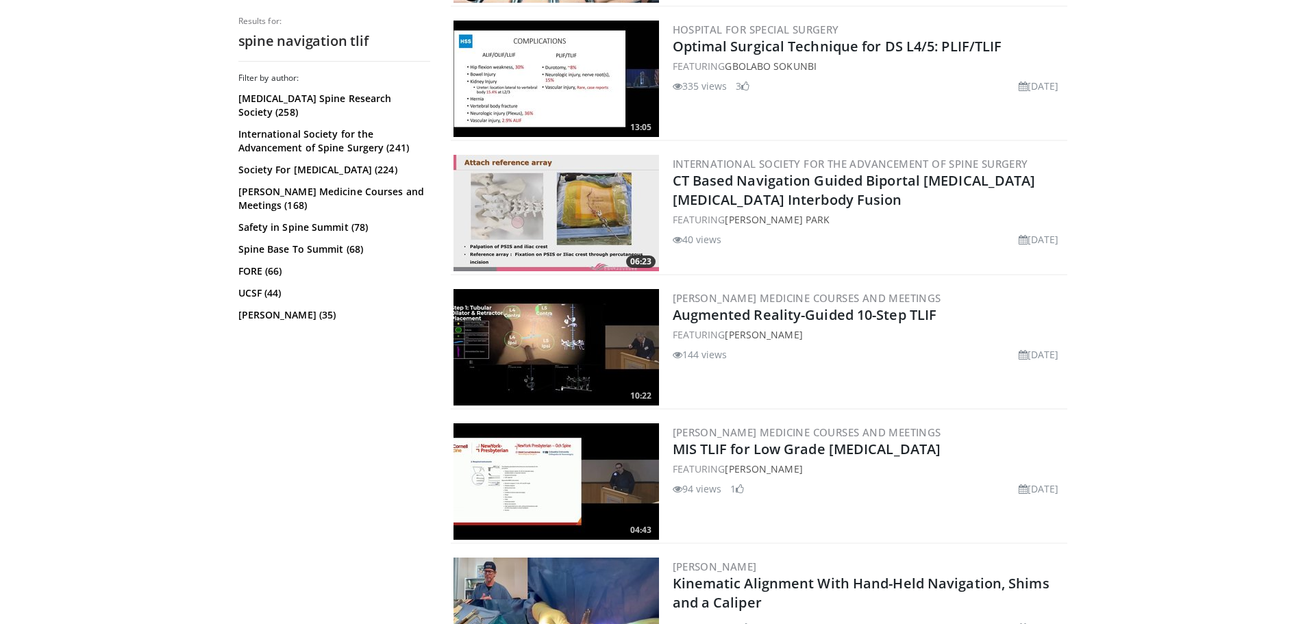
scroll to position [959, 0]
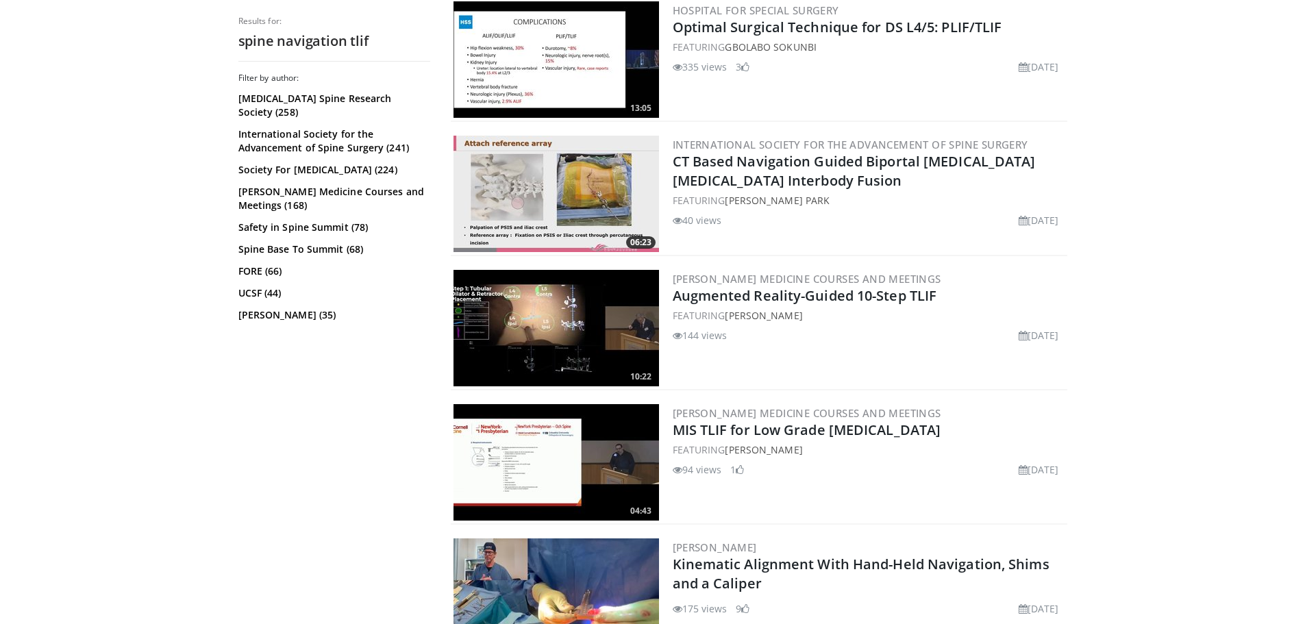
click at [580, 330] on img at bounding box center [557, 328] width 206 height 116
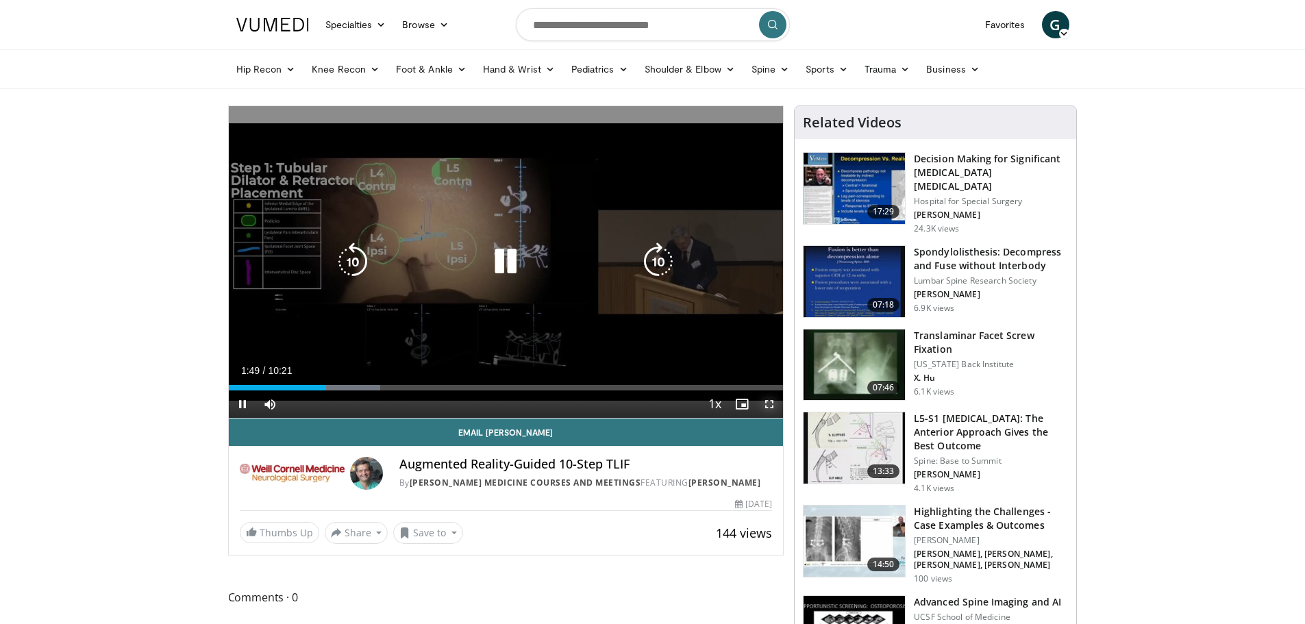
drag, startPoint x: 770, startPoint y: 405, endPoint x: 770, endPoint y: 488, distance: 82.9
click at [770, 405] on span "Video Player" at bounding box center [769, 404] width 27 height 27
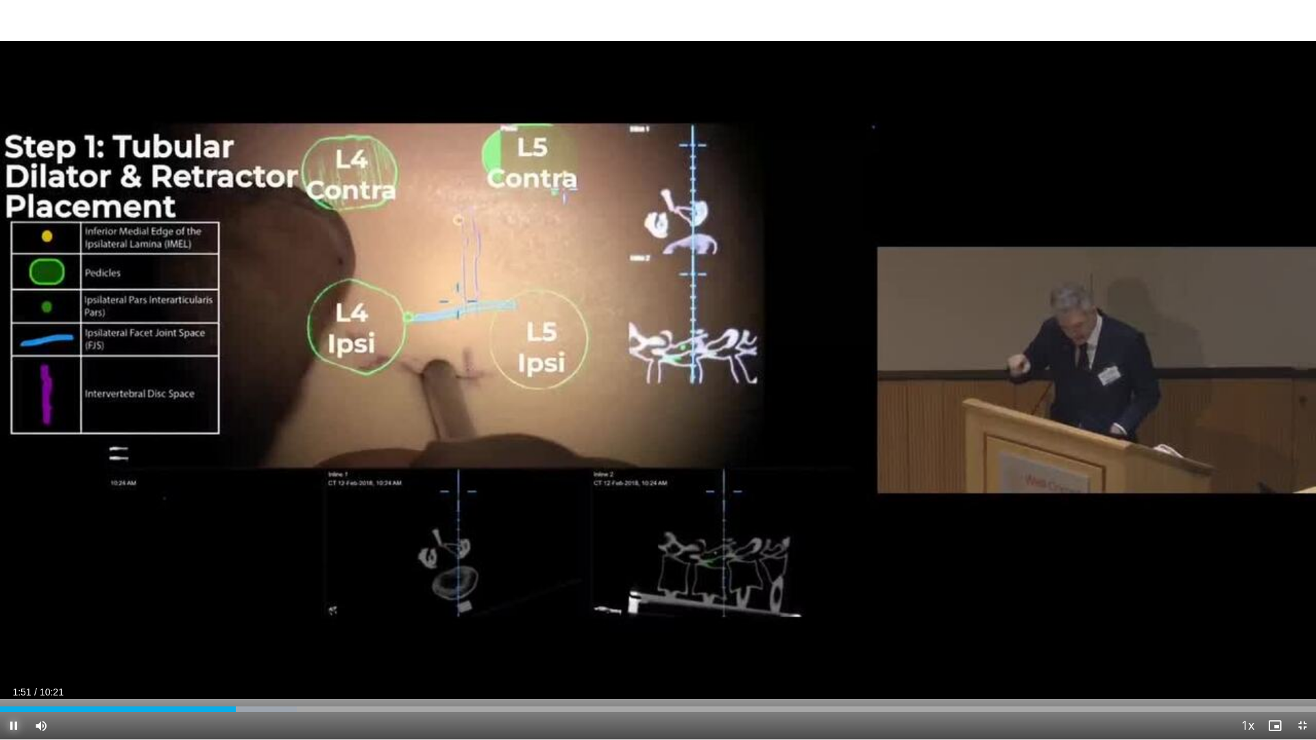
click at [7, 624] on span "Video Player" at bounding box center [13, 725] width 27 height 27
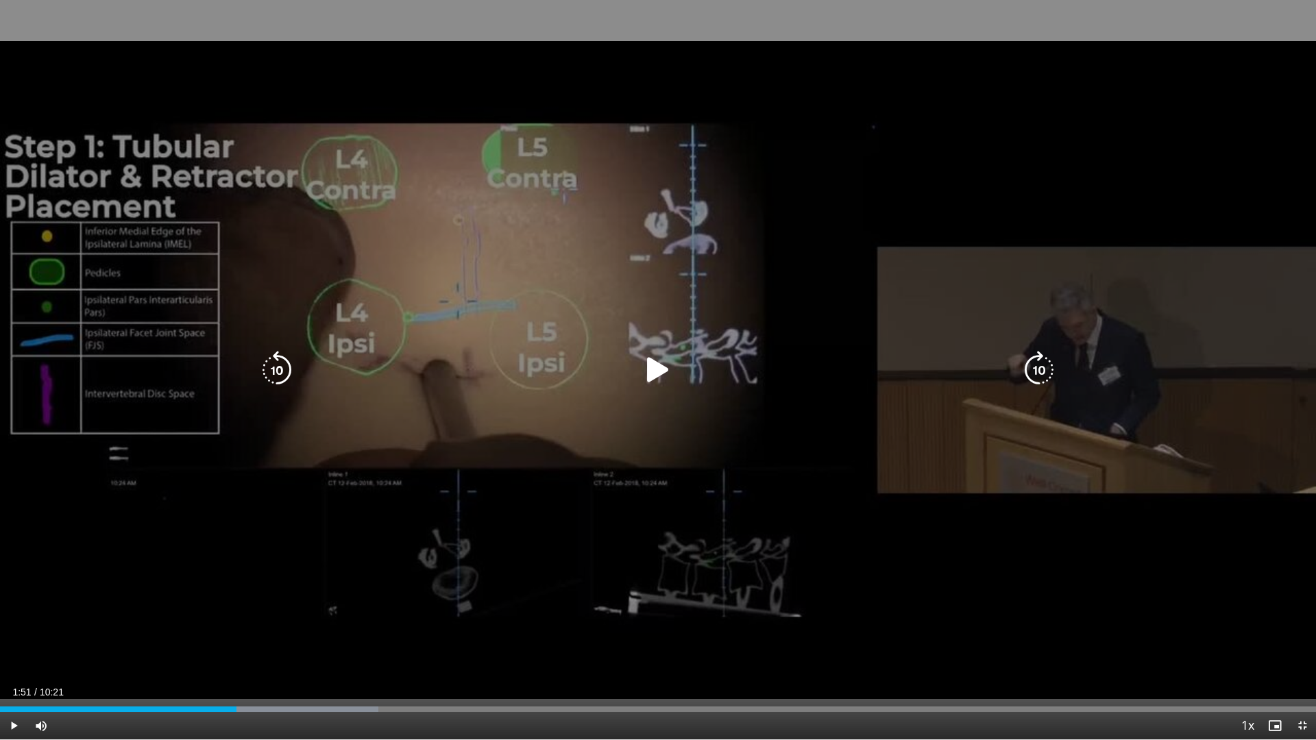
click at [653, 370] on icon "Video Player" at bounding box center [658, 370] width 38 height 38
click at [1073, 138] on div "10 seconds Tap to unmute" at bounding box center [658, 369] width 1316 height 739
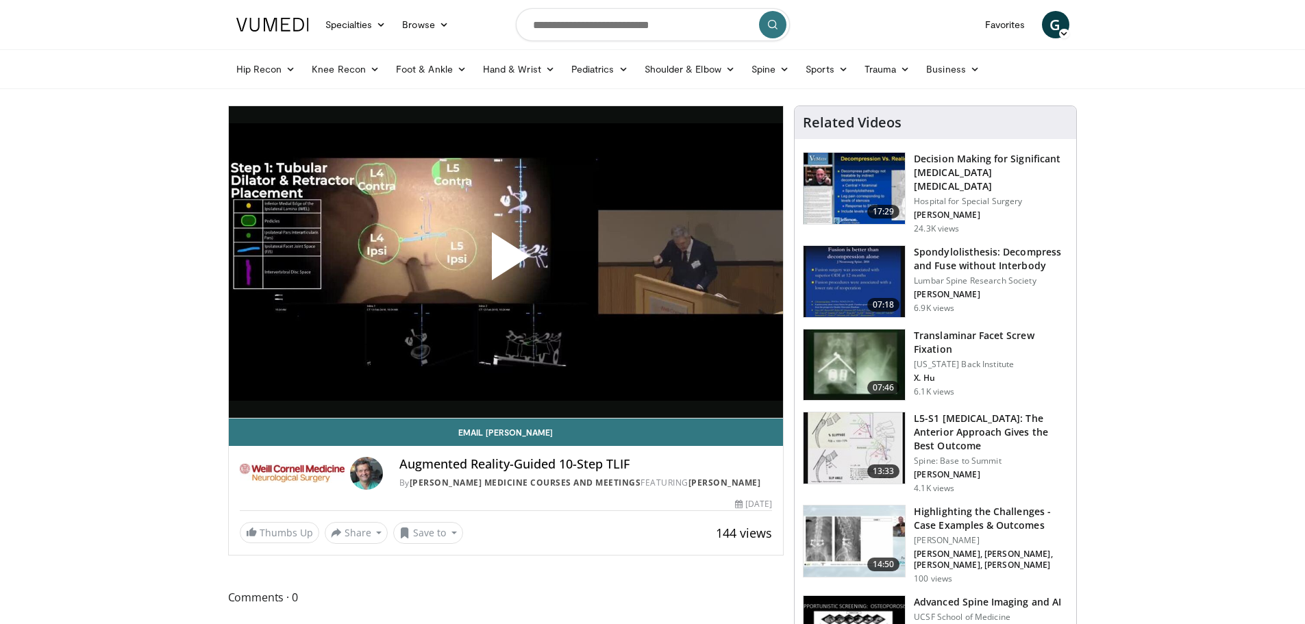
click at [506, 262] on span "Video Player" at bounding box center [506, 262] width 0 height 0
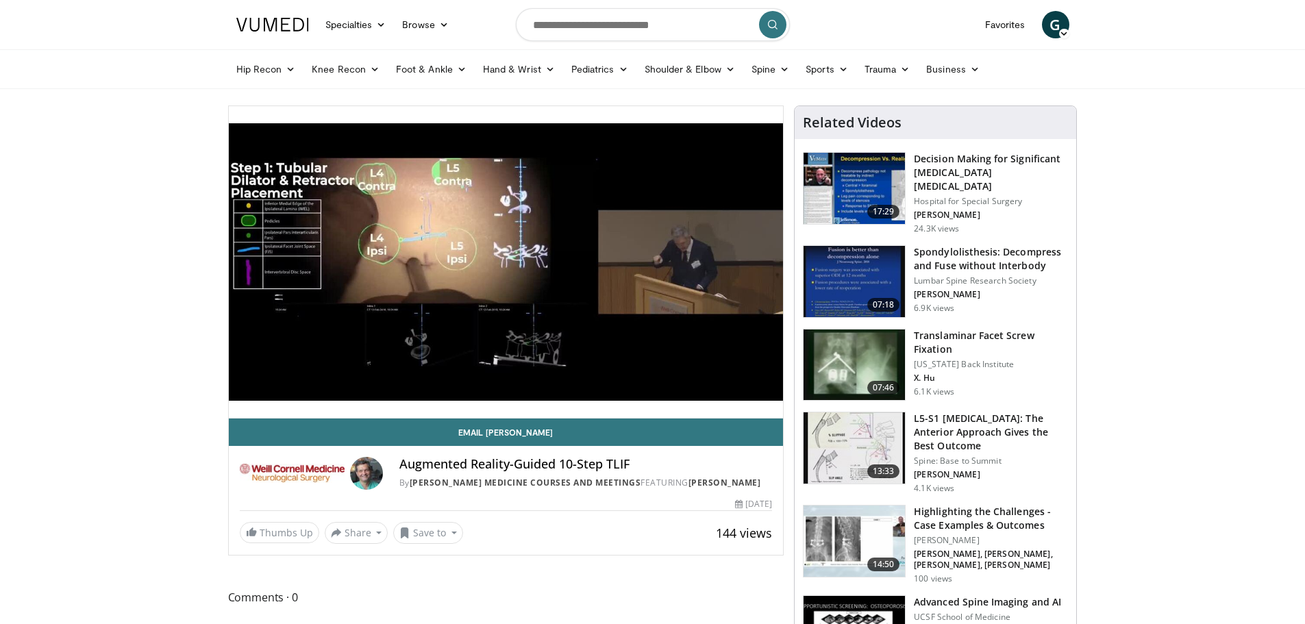
drag, startPoint x: 166, startPoint y: 434, endPoint x: 158, endPoint y: 494, distance: 60.2
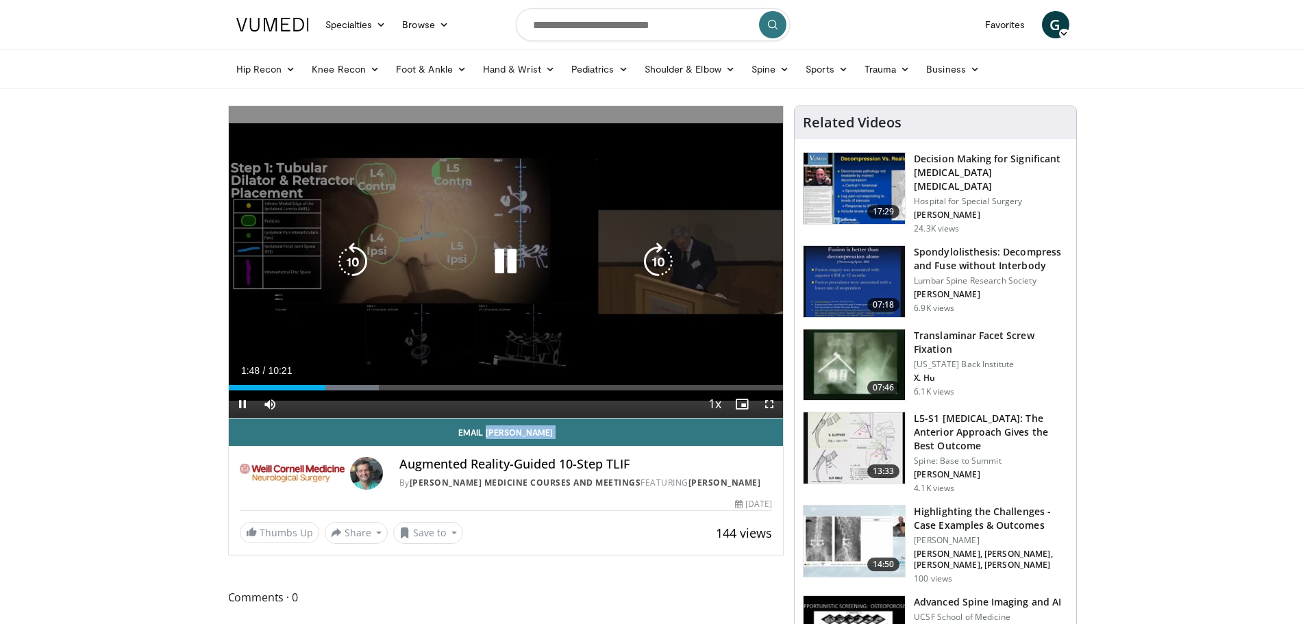
click at [512, 255] on icon "Video Player" at bounding box center [506, 262] width 38 height 38
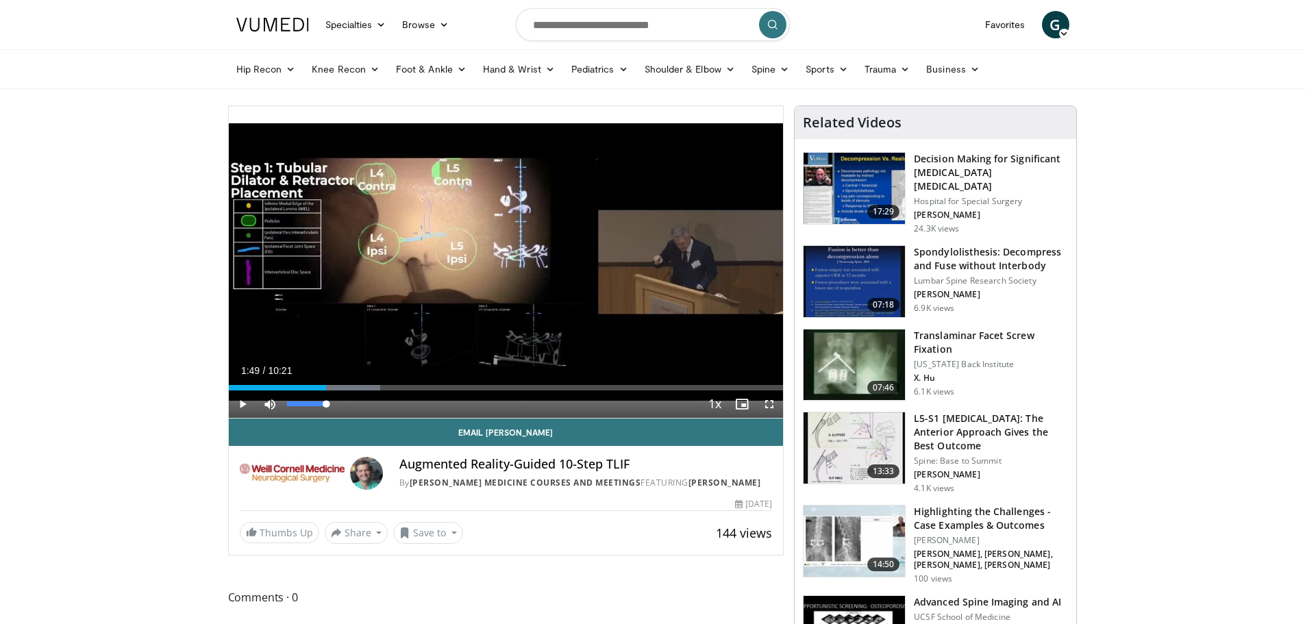
click at [315, 392] on div "74%" at bounding box center [307, 404] width 48 height 27
click at [316, 389] on div "01:49" at bounding box center [277, 387] width 97 height 5
click at [306, 392] on div "49%" at bounding box center [307, 404] width 48 height 27
click at [308, 387] on div "01:29" at bounding box center [269, 387] width 80 height 5
click at [300, 389] on div "01:20" at bounding box center [265, 387] width 72 height 5
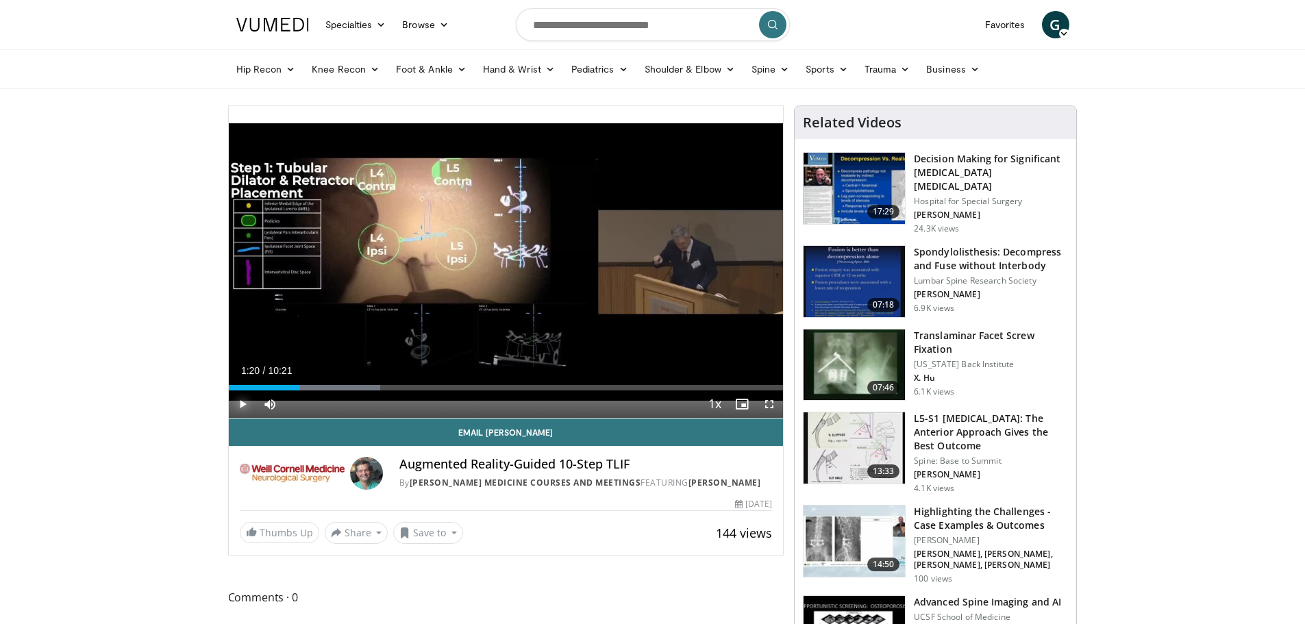
click at [243, 404] on span "Video Player" at bounding box center [242, 404] width 27 height 27
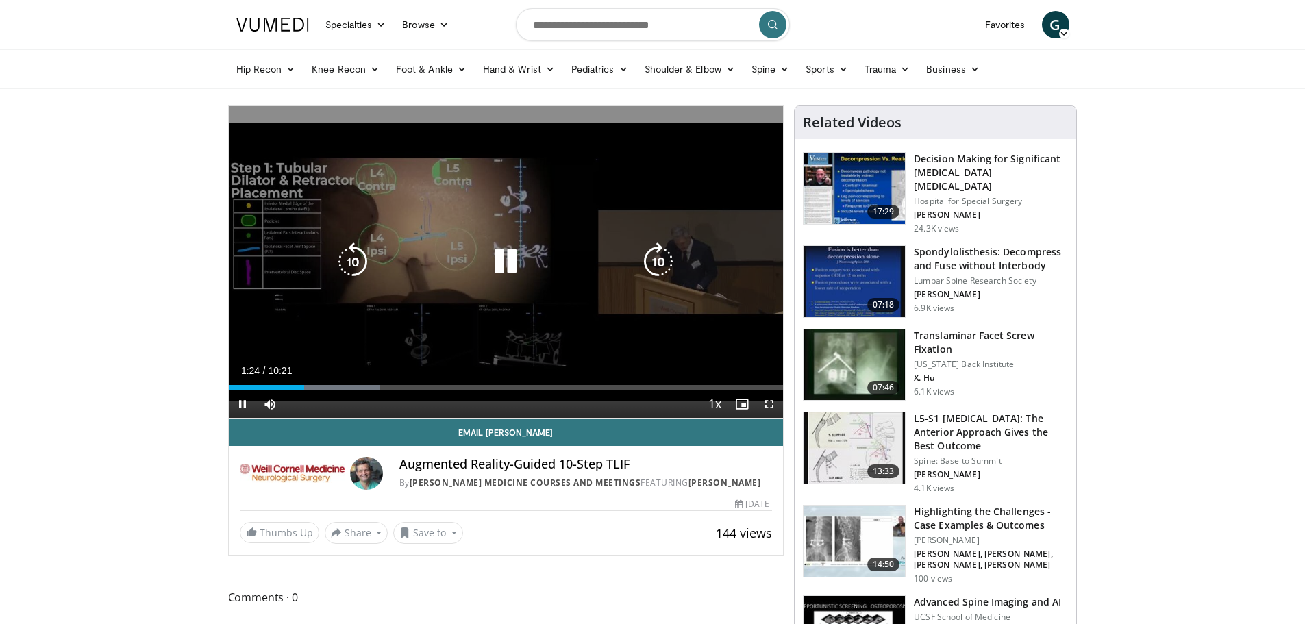
click at [363, 260] on icon "Video Player" at bounding box center [353, 262] width 38 height 38
click at [502, 265] on icon "Video Player" at bounding box center [506, 262] width 38 height 38
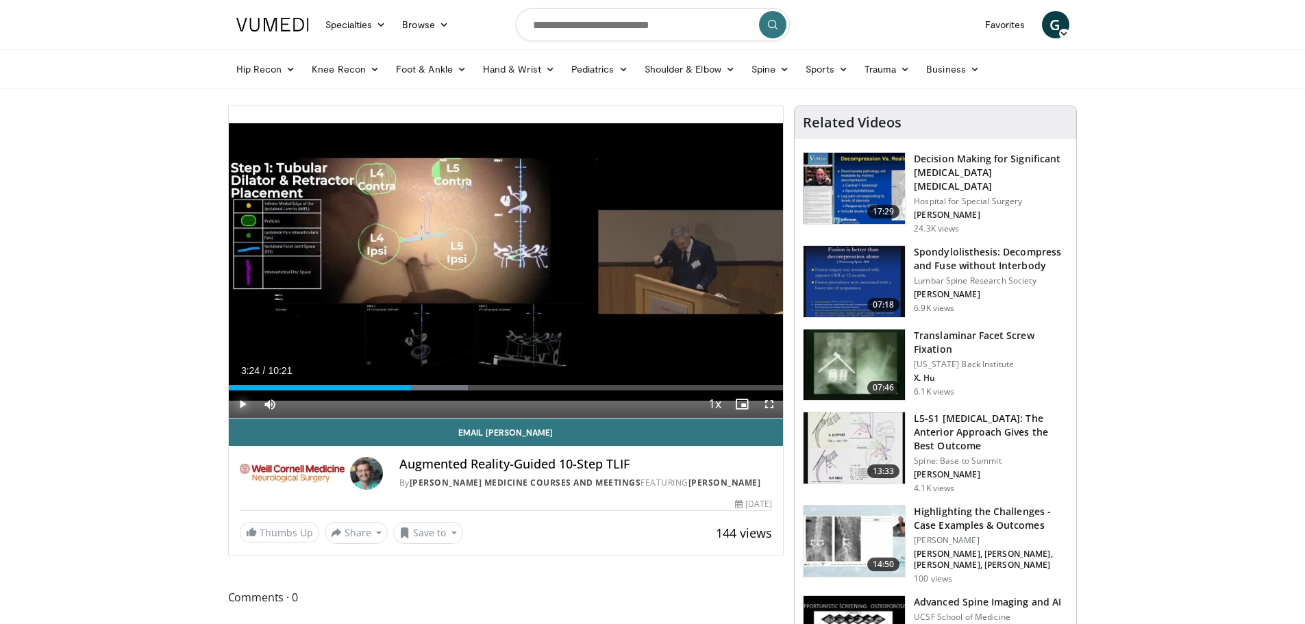
click at [238, 401] on span "Video Player" at bounding box center [242, 404] width 27 height 27
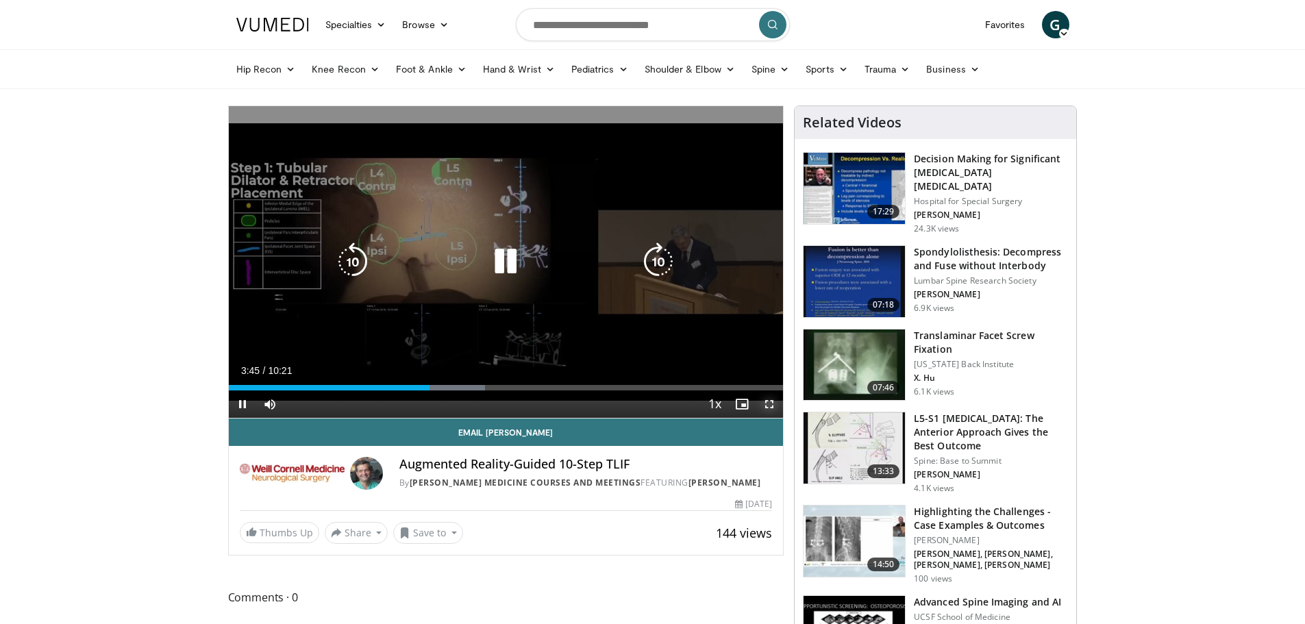
drag, startPoint x: 776, startPoint y: 402, endPoint x: 776, endPoint y: 485, distance: 82.9
click at [776, 402] on span "Video Player" at bounding box center [769, 404] width 27 height 27
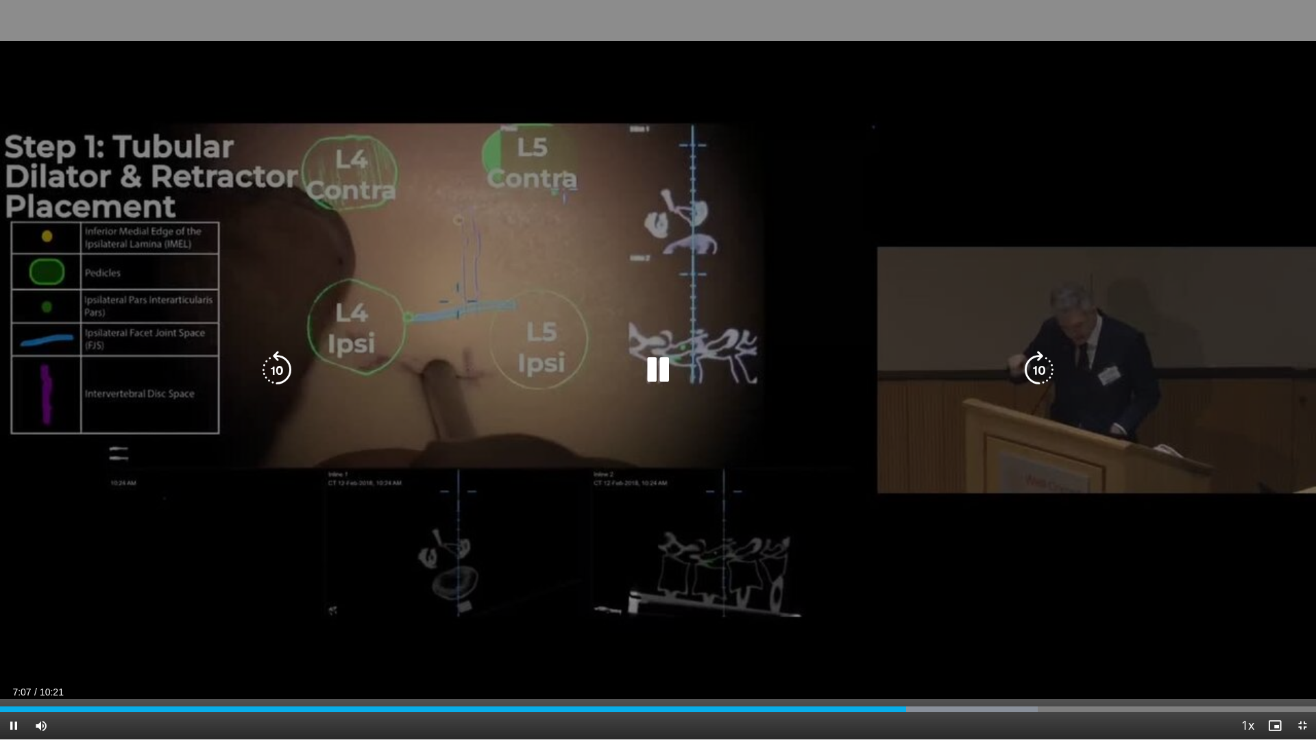
click at [661, 373] on icon "Video Player" at bounding box center [658, 370] width 38 height 38
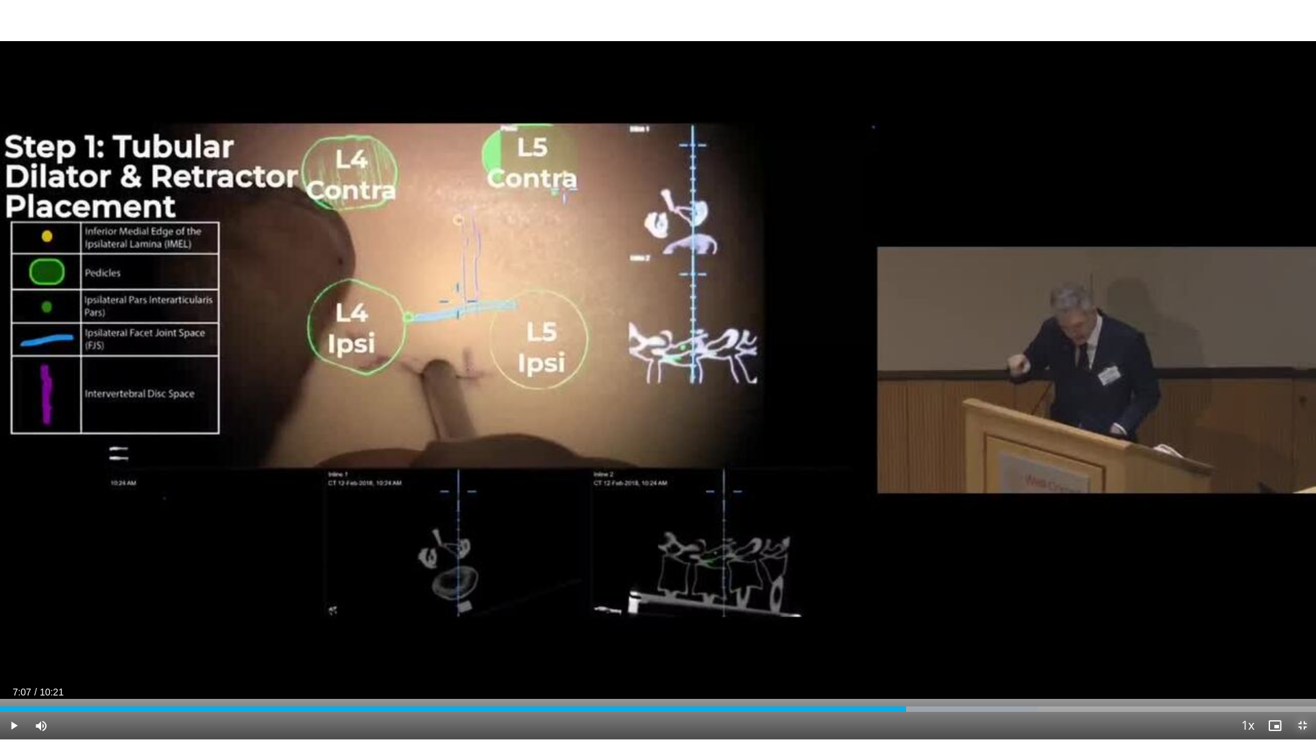
click at [1302, 624] on span "Video Player" at bounding box center [1301, 725] width 27 height 27
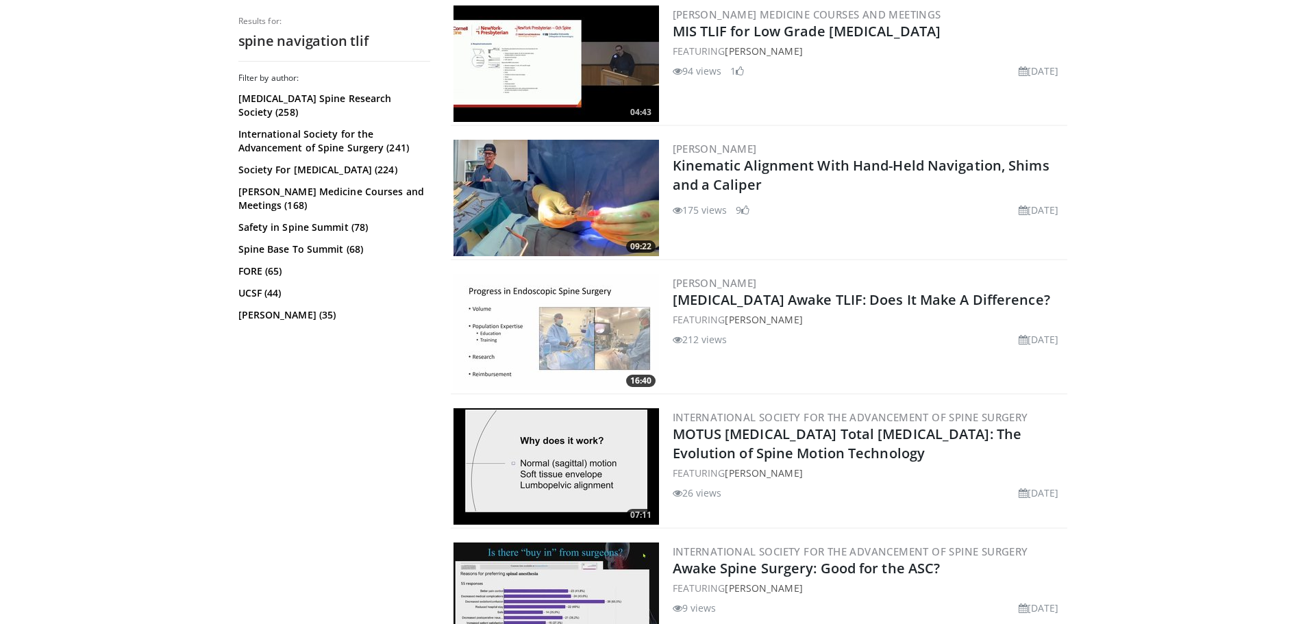
scroll to position [1439, 0]
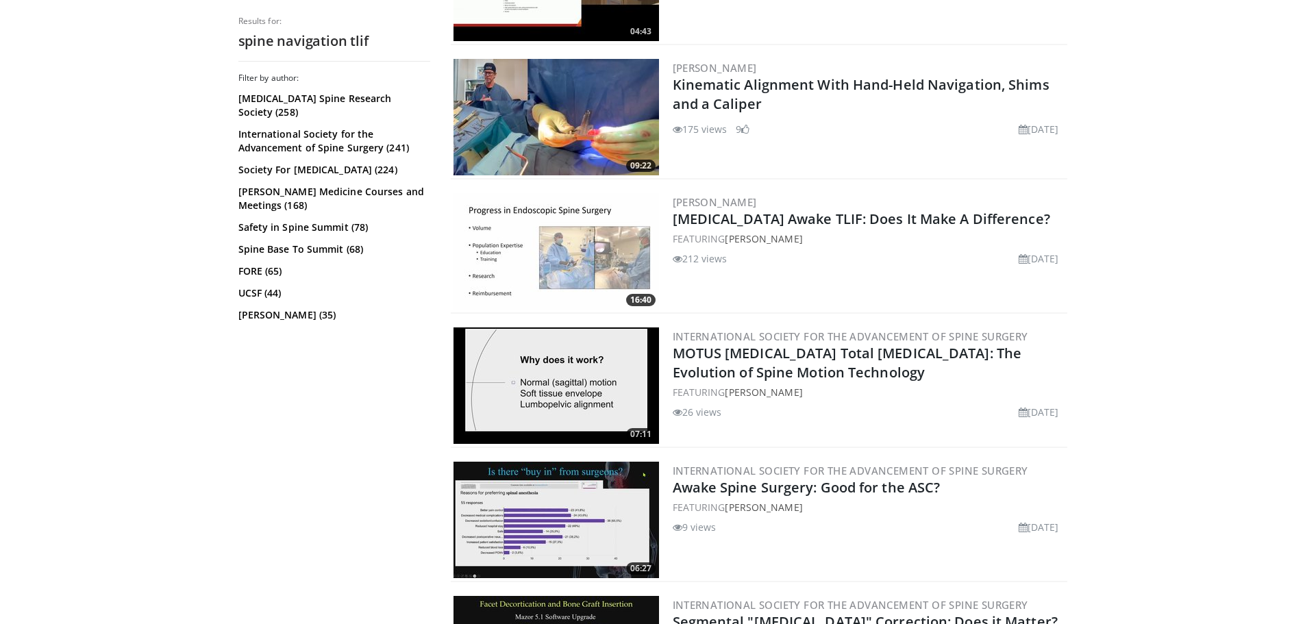
click at [704, 266] on div "[PERSON_NAME] [MEDICAL_DATA] Awake TLIF: Does It Make A Difference? FEATURING […" at bounding box center [869, 251] width 392 height 116
click at [693, 218] on link "[MEDICAL_DATA] Awake TLIF: Does It Make A Difference?" at bounding box center [862, 219] width 378 height 19
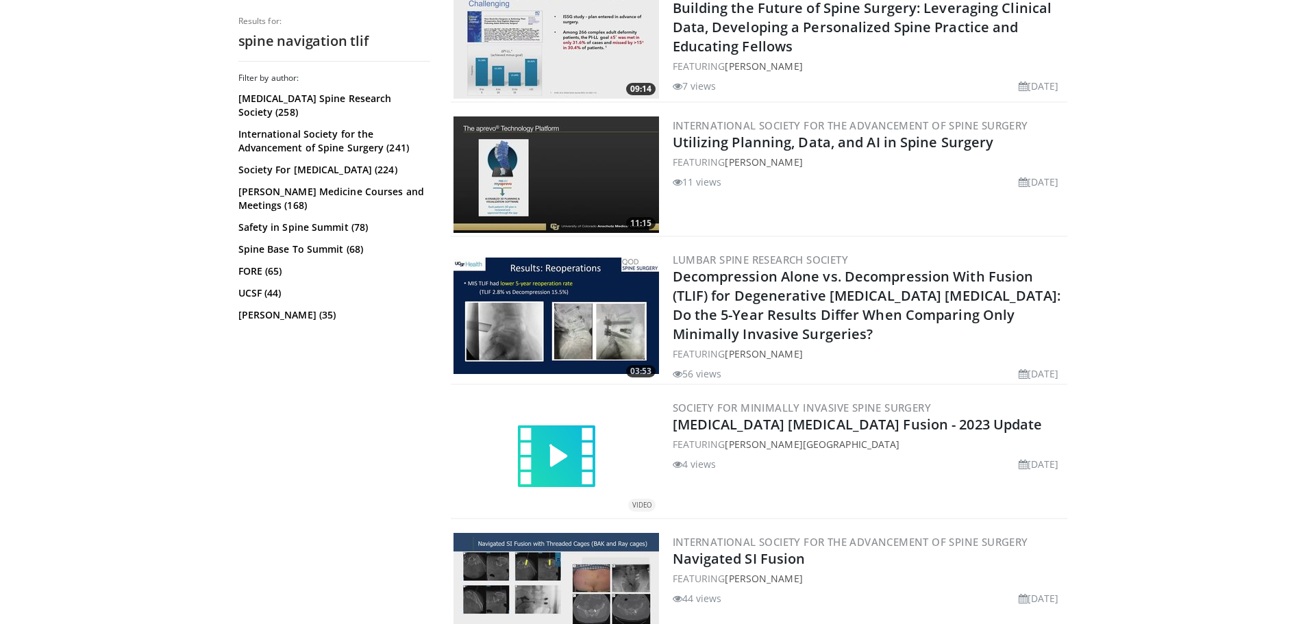
scroll to position [2193, 0]
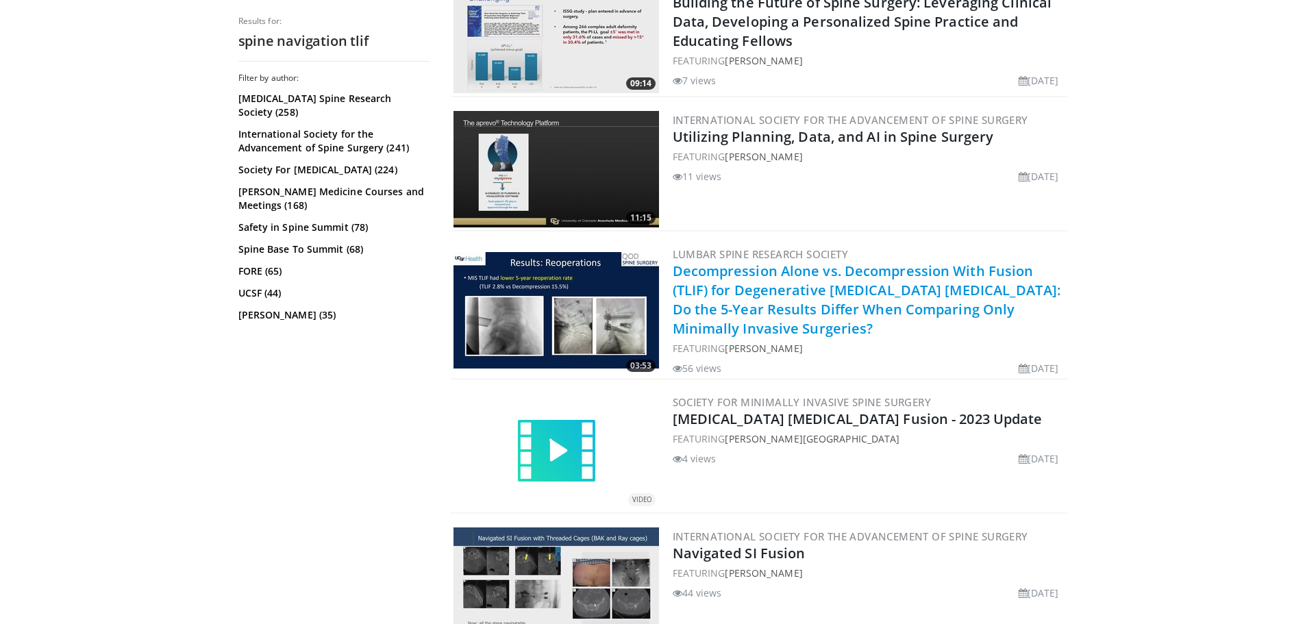
click at [823, 297] on link "Decompression Alone vs. Decompression With Fusion (TLIF) for Degenerative Lumba…" at bounding box center [867, 300] width 388 height 76
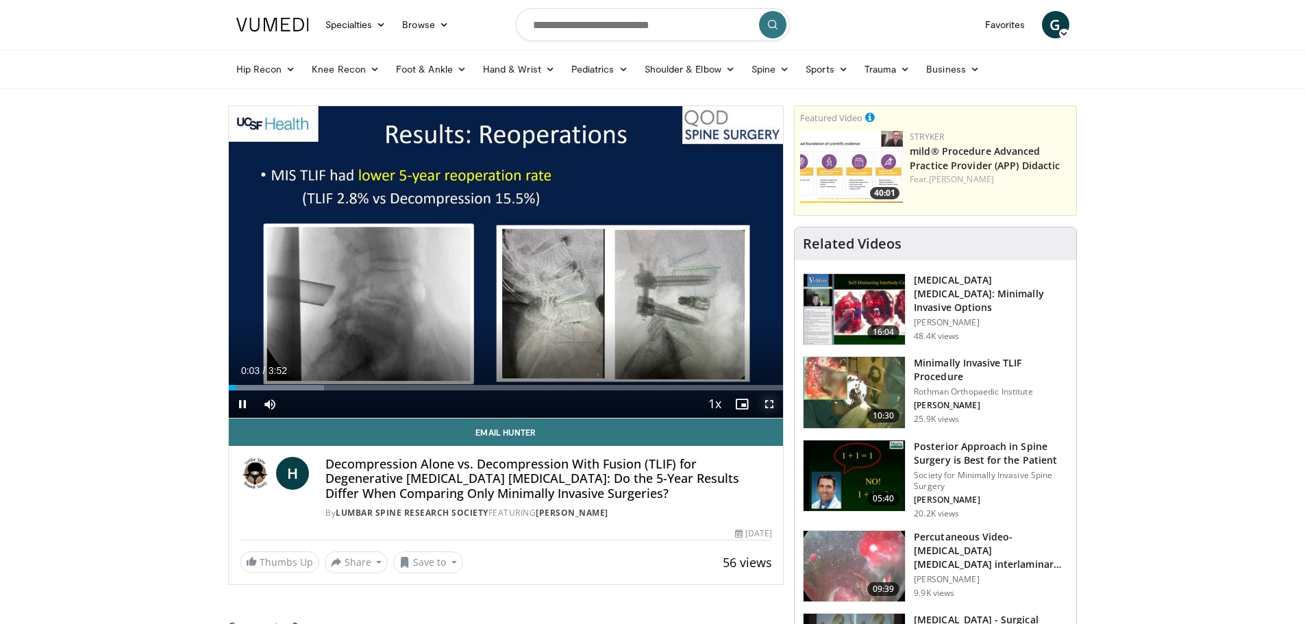
click at [765, 403] on span "Video Player" at bounding box center [769, 404] width 27 height 27
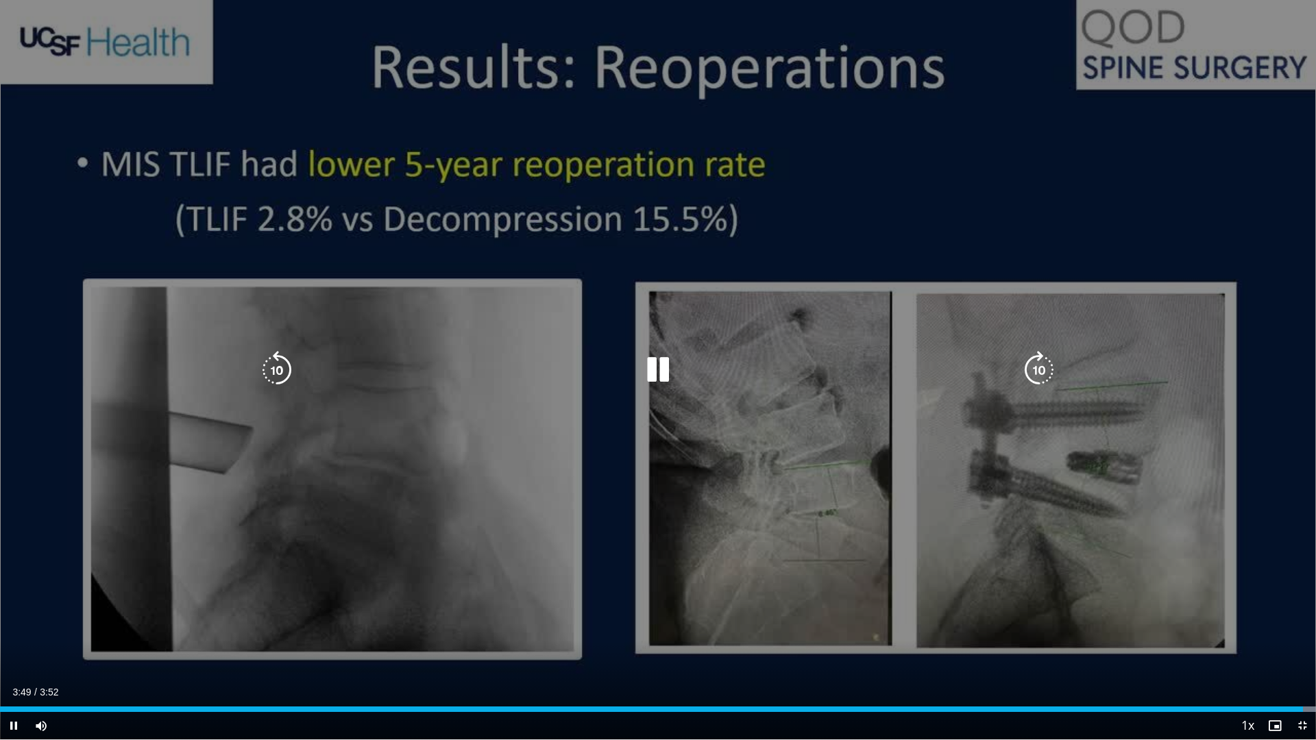
click at [656, 371] on icon "Video Player" at bounding box center [658, 370] width 38 height 38
click at [652, 372] on icon "Video Player" at bounding box center [658, 370] width 38 height 38
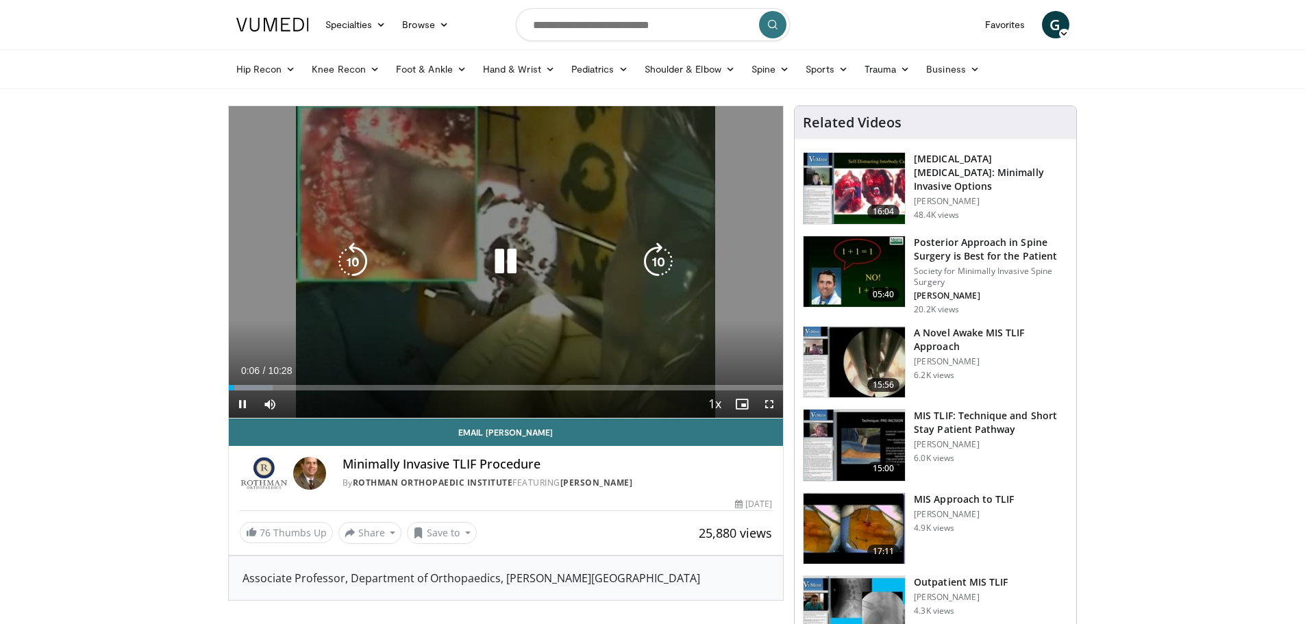
click at [503, 255] on icon "Video Player" at bounding box center [506, 262] width 38 height 38
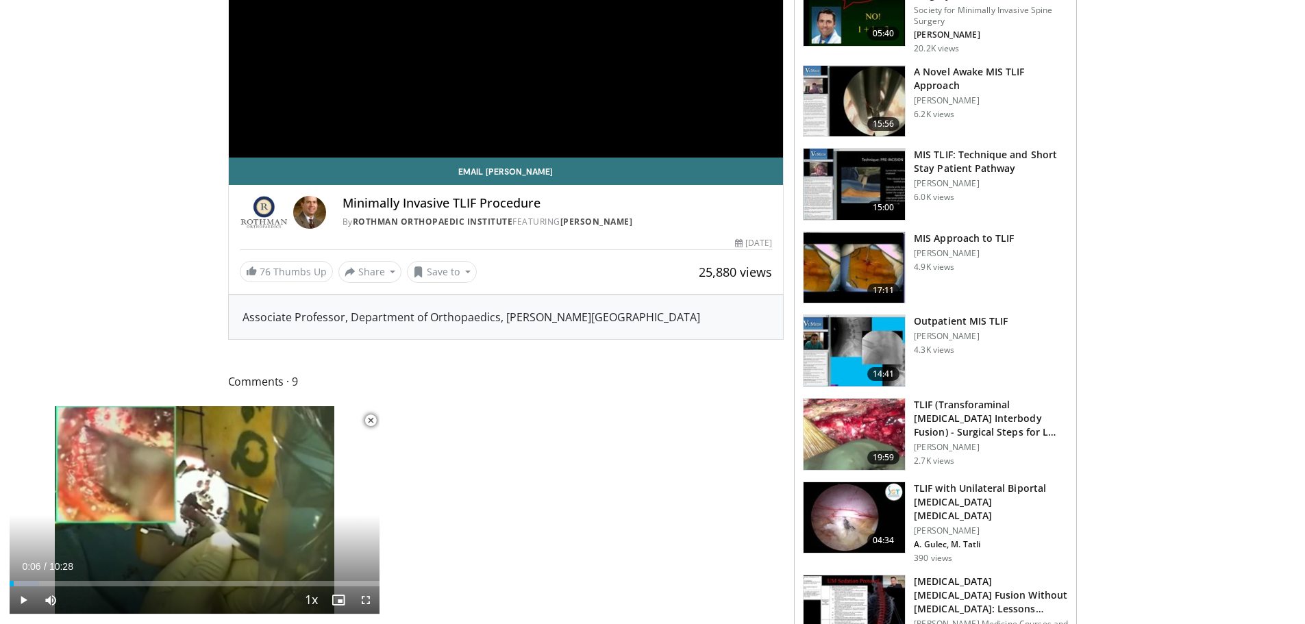
scroll to position [343, 0]
